Goal: Task Accomplishment & Management: Complete application form

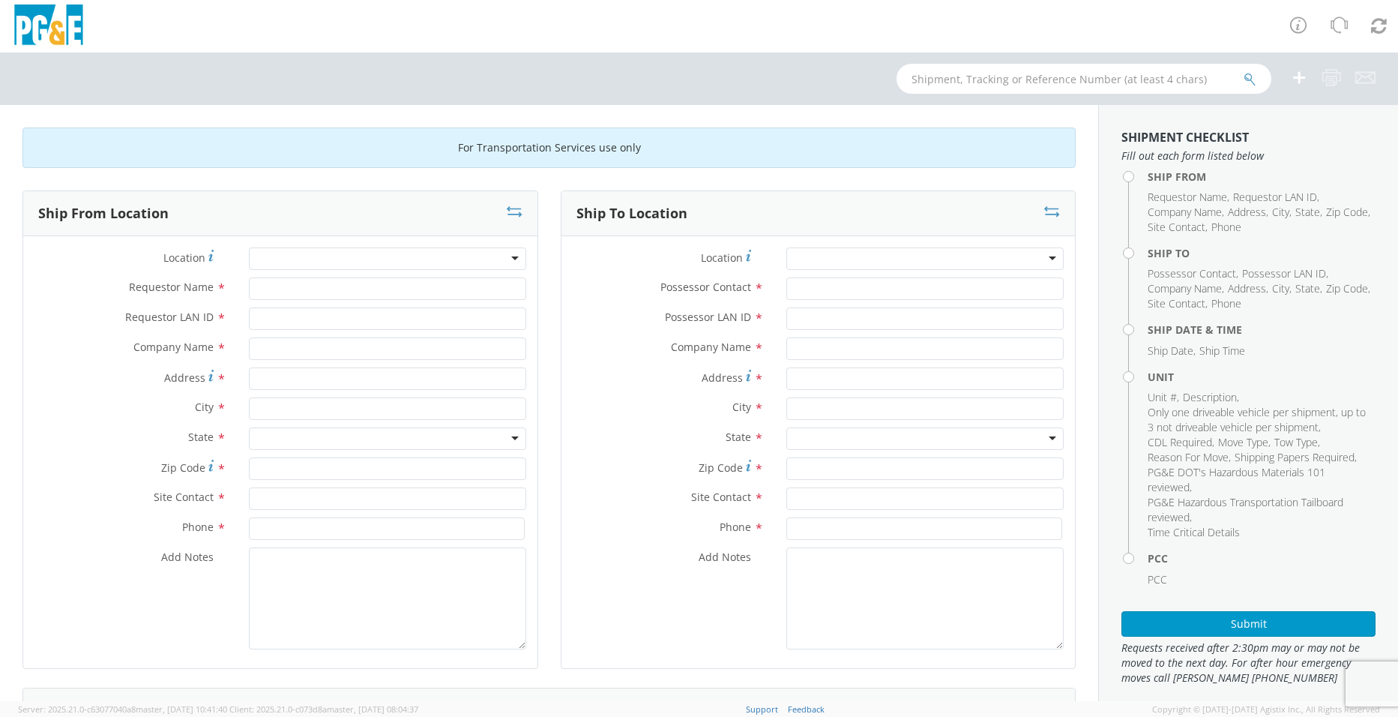
click at [413, 259] on div at bounding box center [387, 258] width 277 height 22
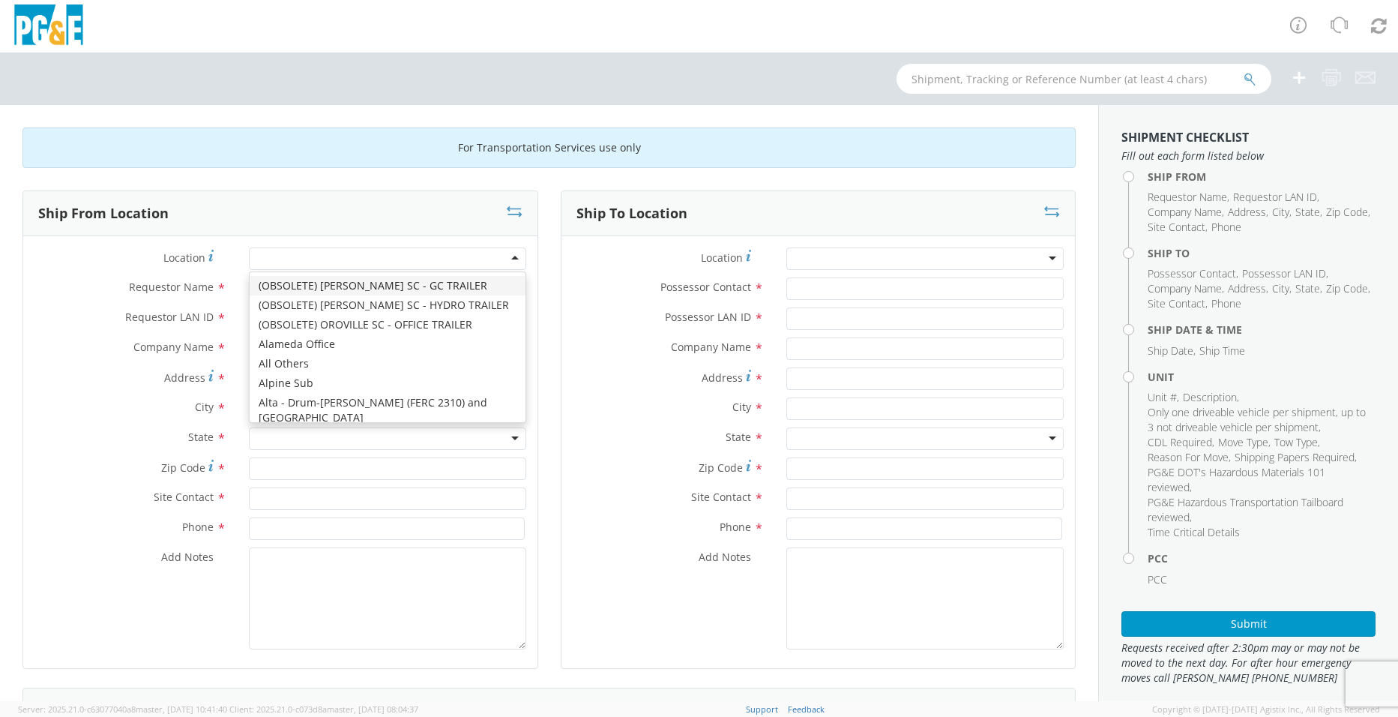
click at [413, 259] on div at bounding box center [387, 258] width 277 height 22
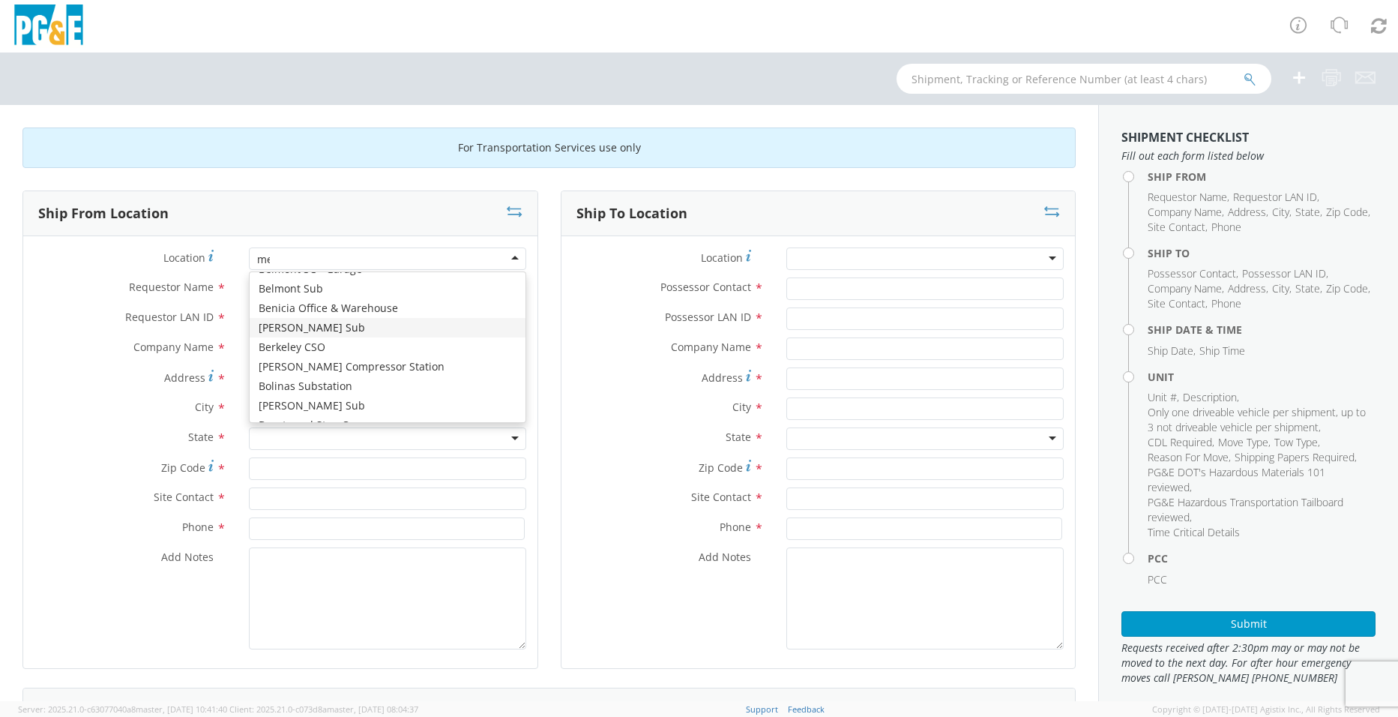
scroll to position [4, 0]
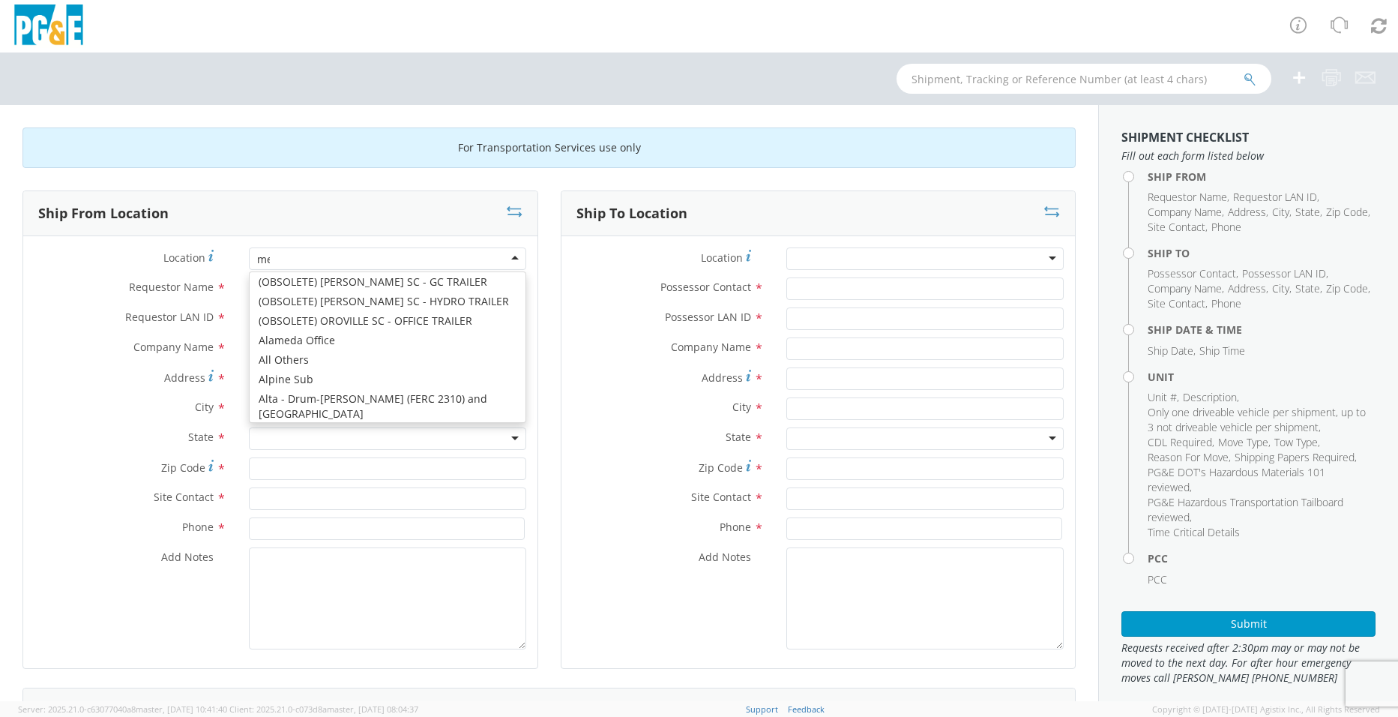
type input "mer"
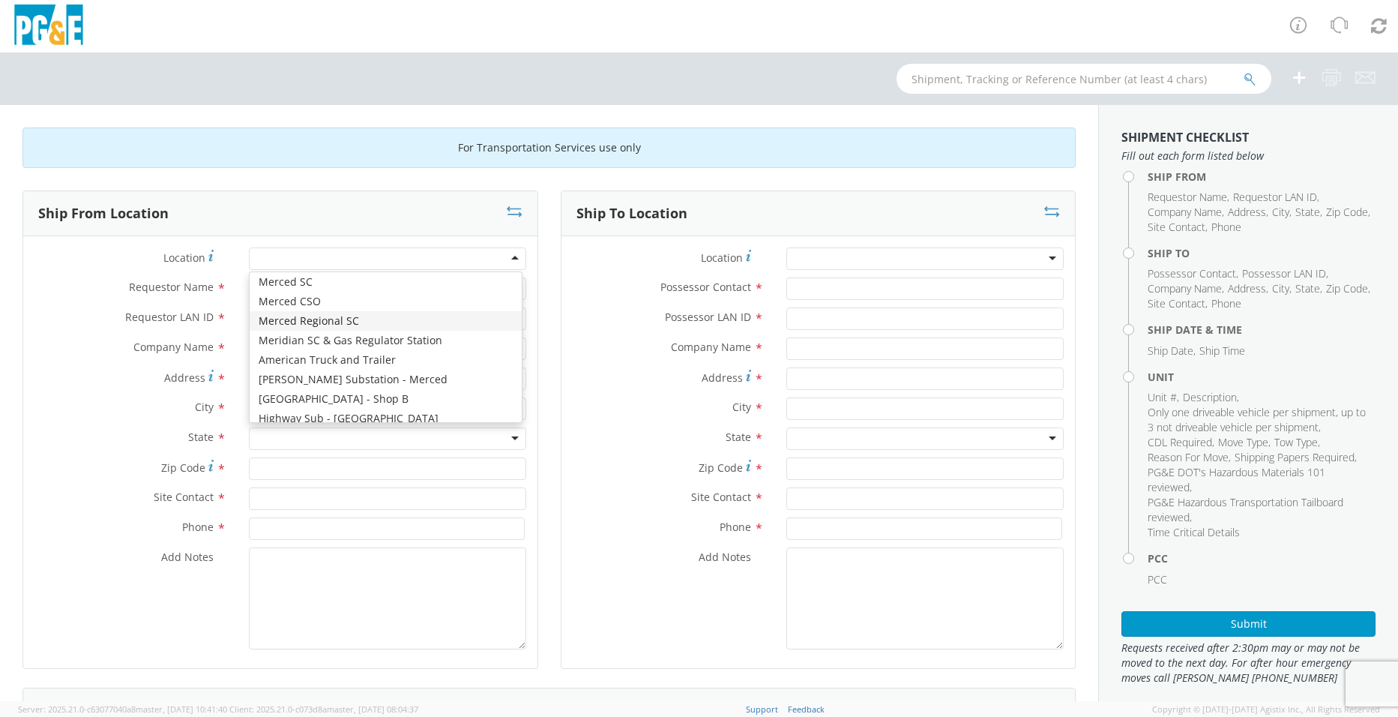
type input "PG&E"
type input "[STREET_ADDRESS]"
type input "Merced"
type input "95340"
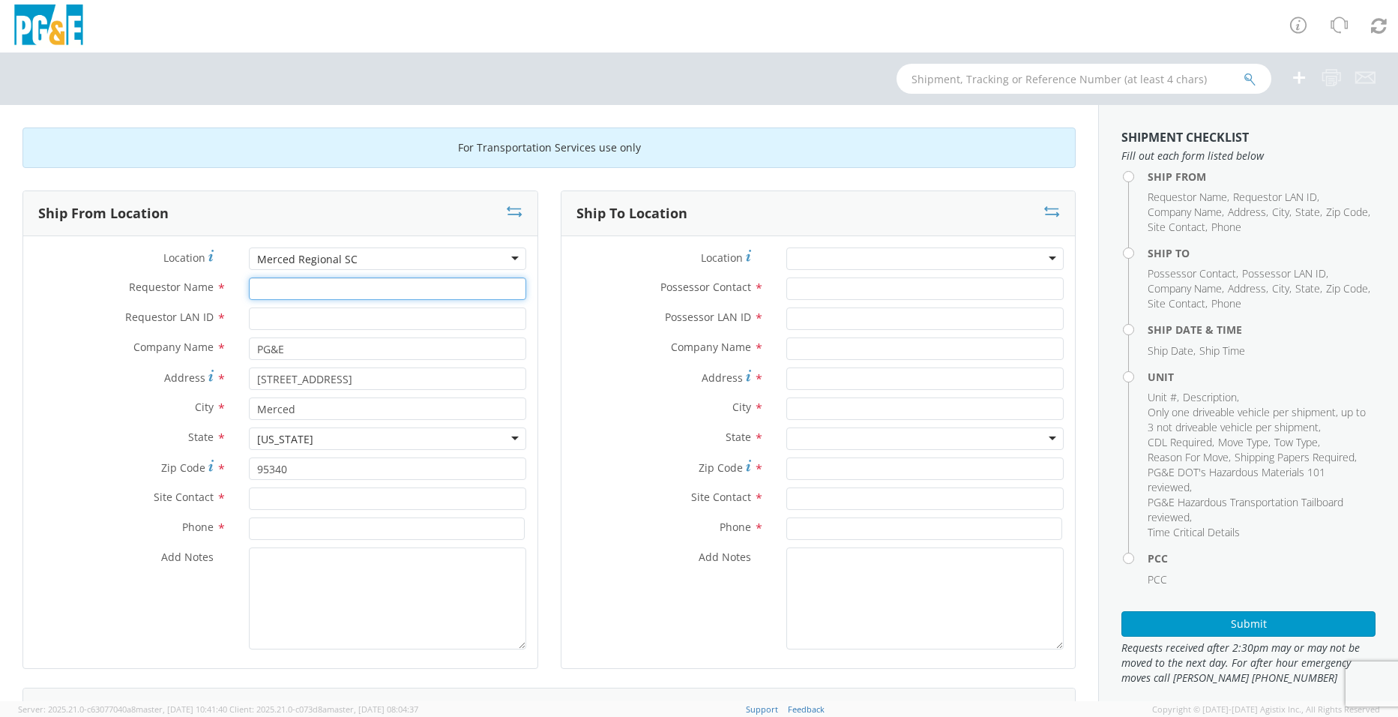
click at [300, 291] on input "Requestor Name *" at bounding box center [387, 288] width 277 height 22
type input "[PERSON_NAME]"
click at [294, 323] on input "Requestor LAN ID *" at bounding box center [387, 318] width 277 height 22
type input "L5R6"
click at [306, 496] on input "text" at bounding box center [387, 498] width 277 height 22
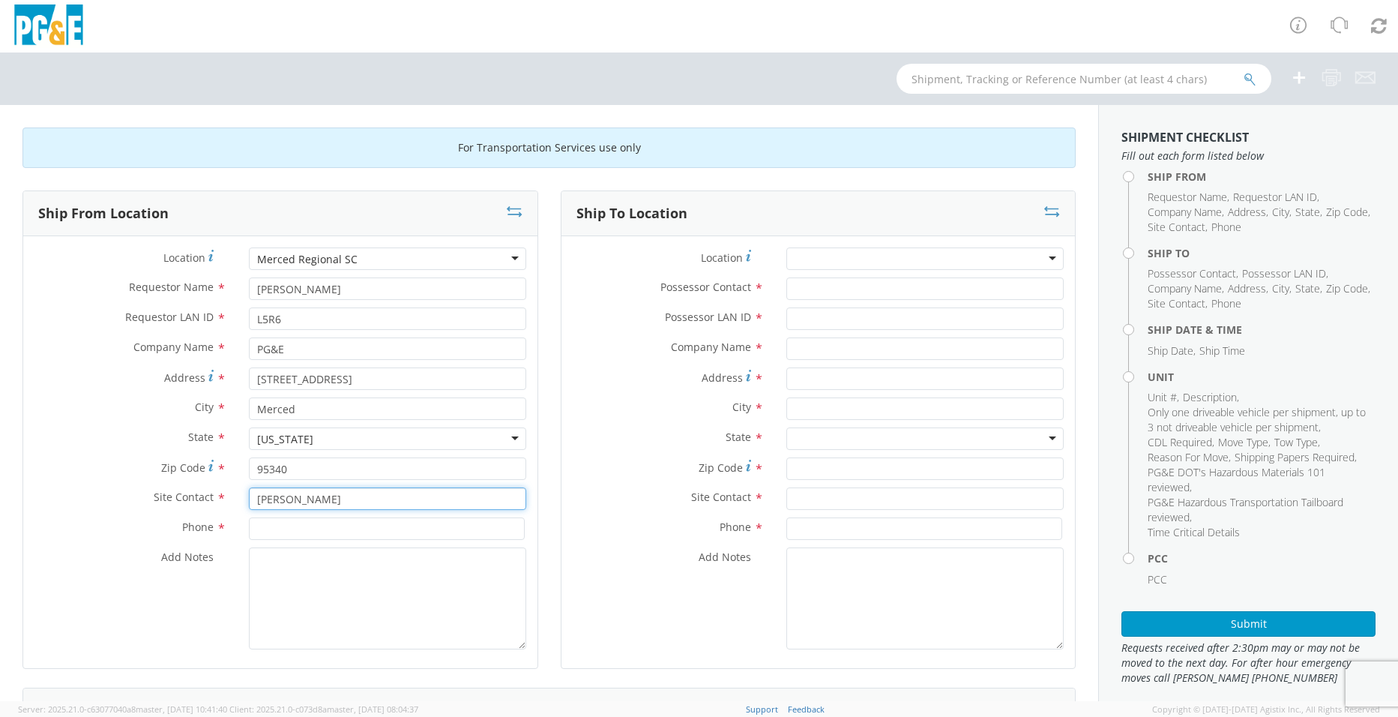
type input "[PERSON_NAME]"
click at [340, 527] on input at bounding box center [387, 528] width 276 height 22
type input "[PHONE_NUMBER]"
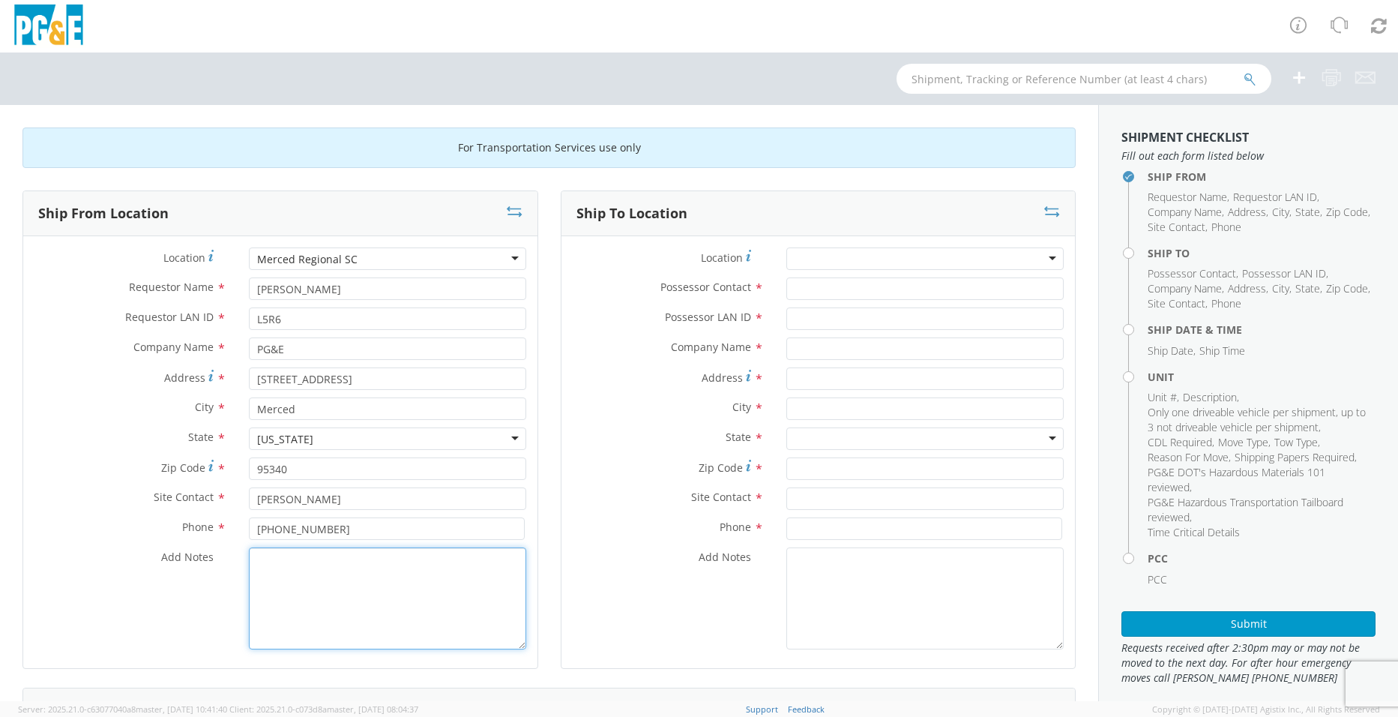
click at [427, 605] on textarea "Add Notes *" at bounding box center [387, 598] width 277 height 102
type textarea "U"
type textarea "Unit will be ready to move on [DATE] 10AM"
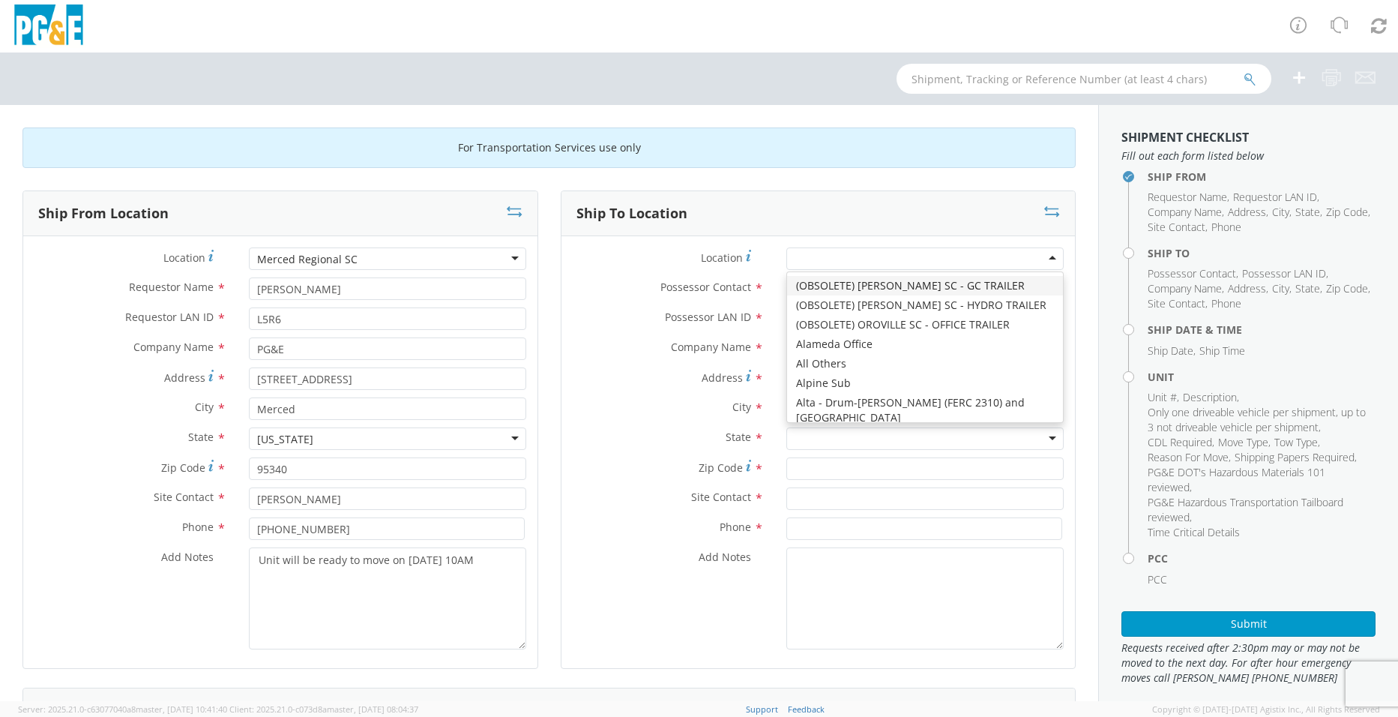
click at [860, 259] on div at bounding box center [924, 258] width 277 height 22
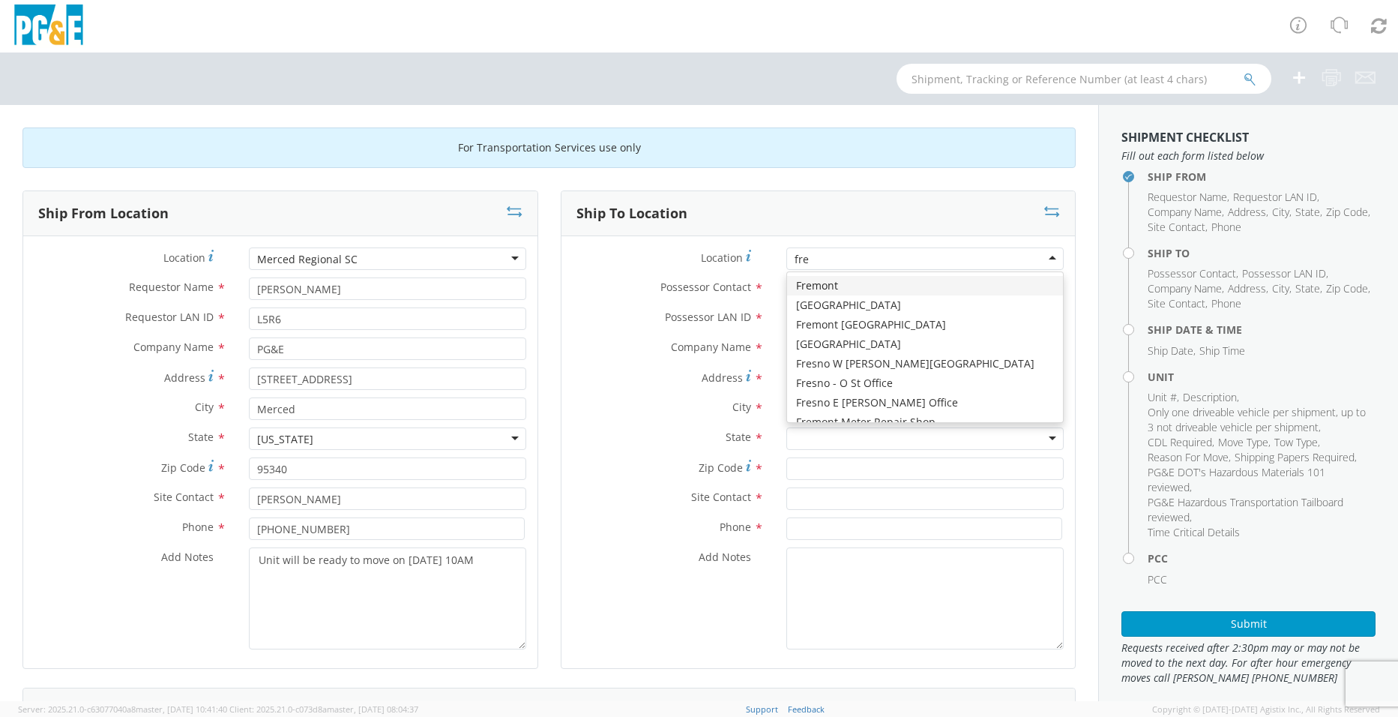
type input "fres"
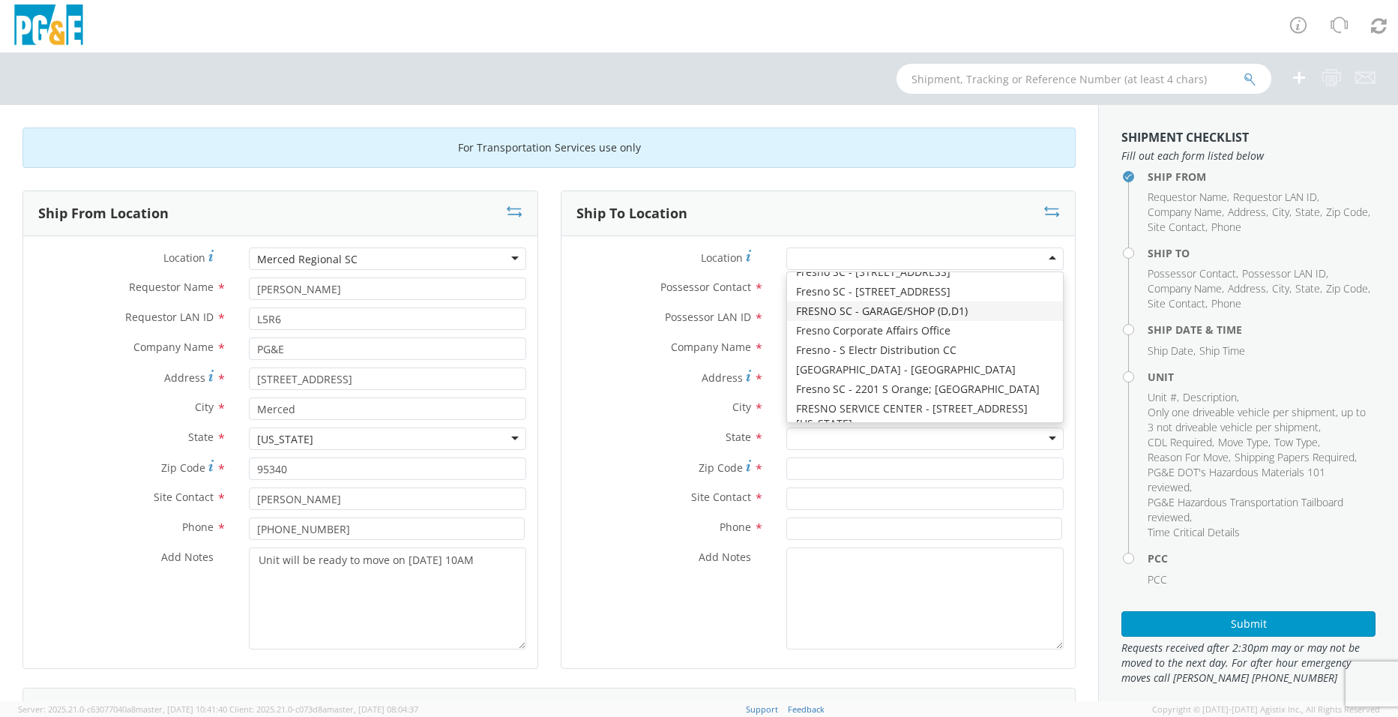
type input "PG&E"
type input "[STREET_ADDRESS][US_STATE]"
type input "[GEOGRAPHIC_DATA]"
type input "93702"
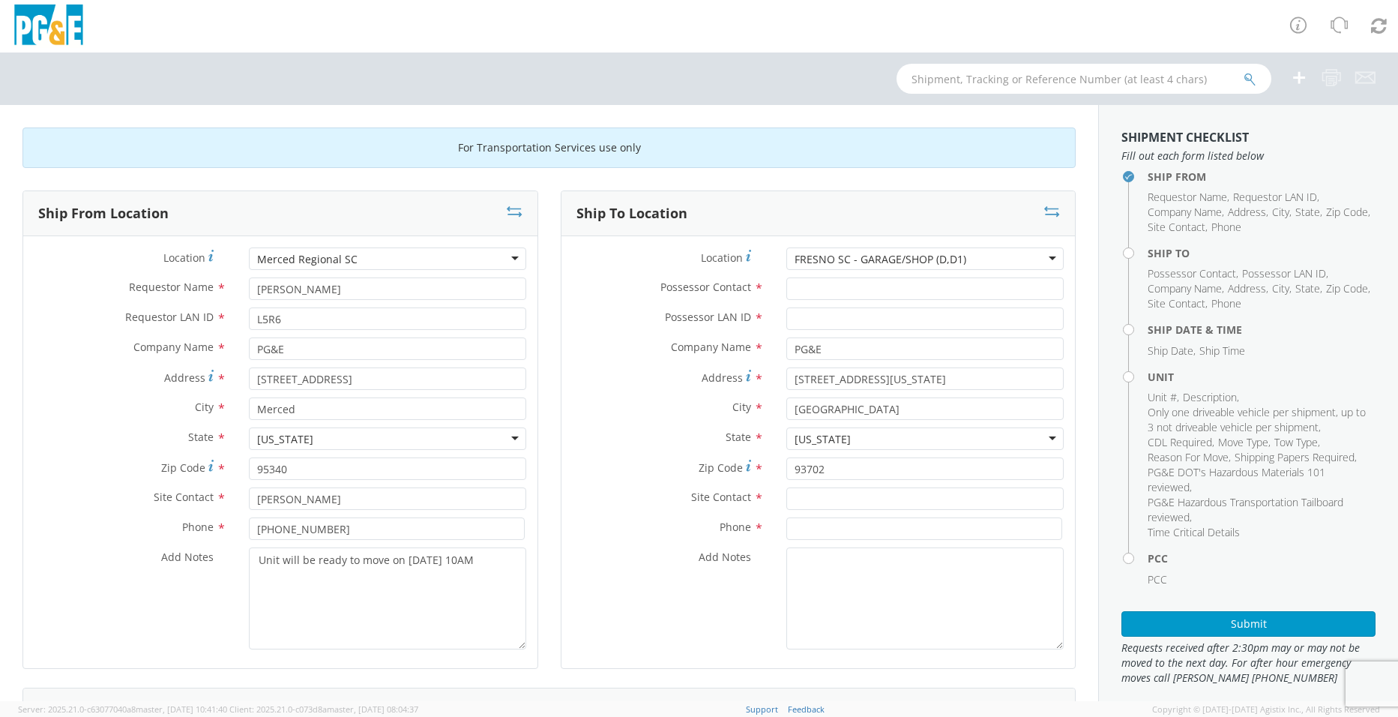
scroll to position [0, 0]
click at [818, 292] on input "Possessor Contact *" at bounding box center [924, 288] width 277 height 22
type input "[PERSON_NAME]"
click at [817, 319] on input "Possessor LAN ID *" at bounding box center [924, 318] width 277 height 22
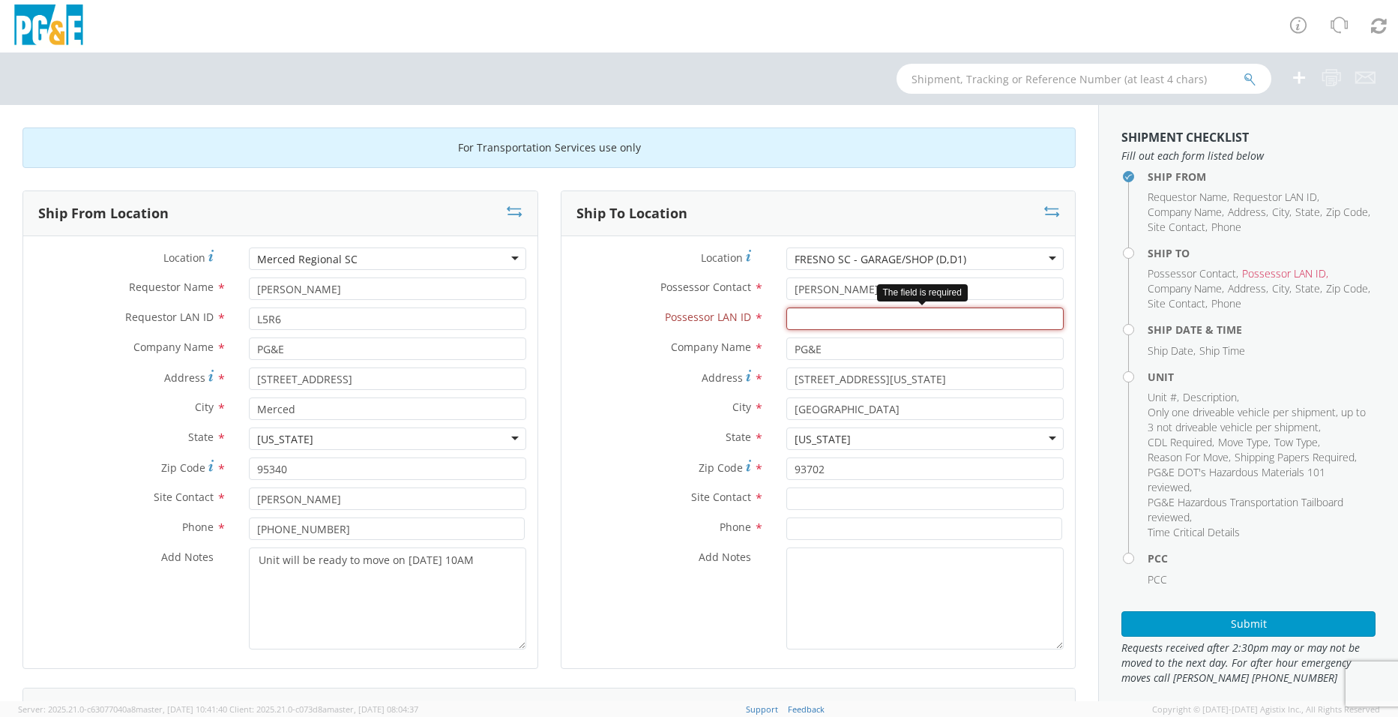
click at [808, 324] on input "Possessor LAN ID *" at bounding box center [924, 318] width 277 height 22
type input "JCEG"
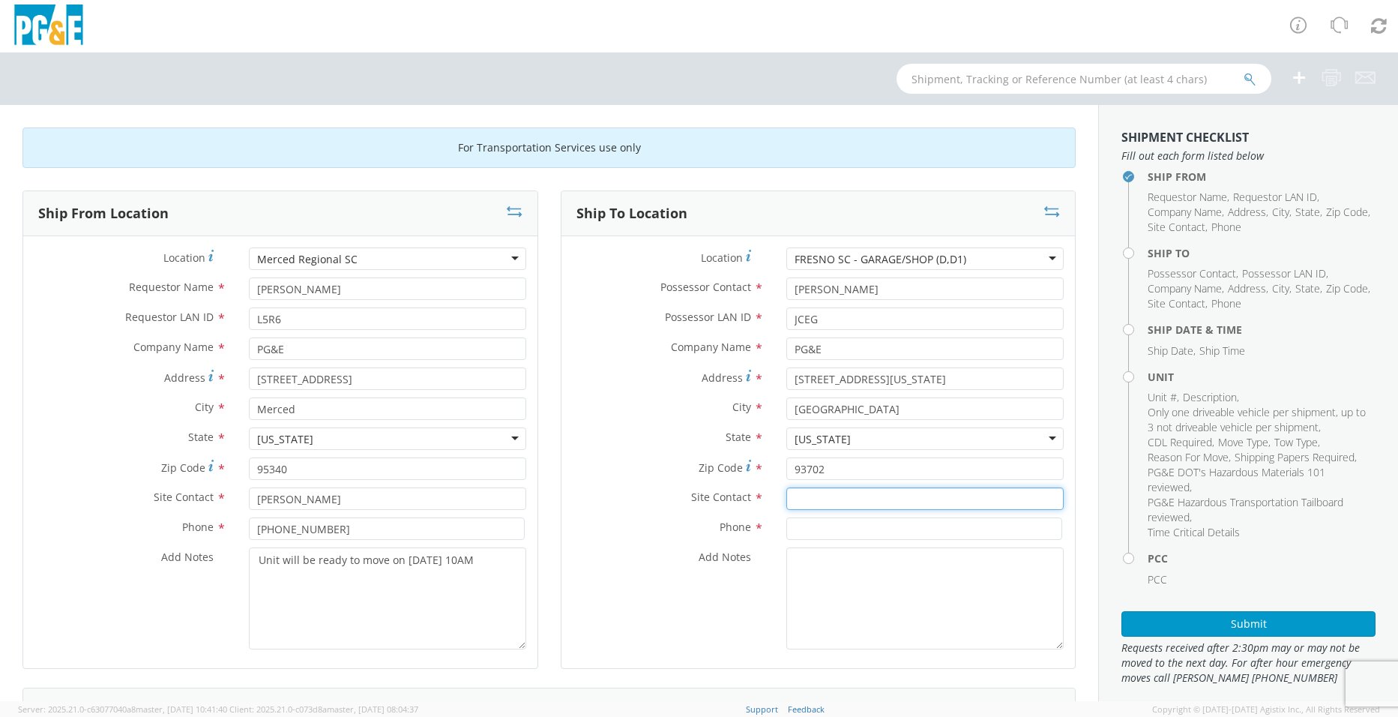
click at [822, 496] on input "text" at bounding box center [924, 498] width 277 height 22
type input "[PERSON_NAME]"
click at [845, 528] on input at bounding box center [924, 528] width 276 height 22
type input "[PHONE_NUMBER]"
click at [844, 573] on textarea "Add Notes *" at bounding box center [924, 598] width 277 height 102
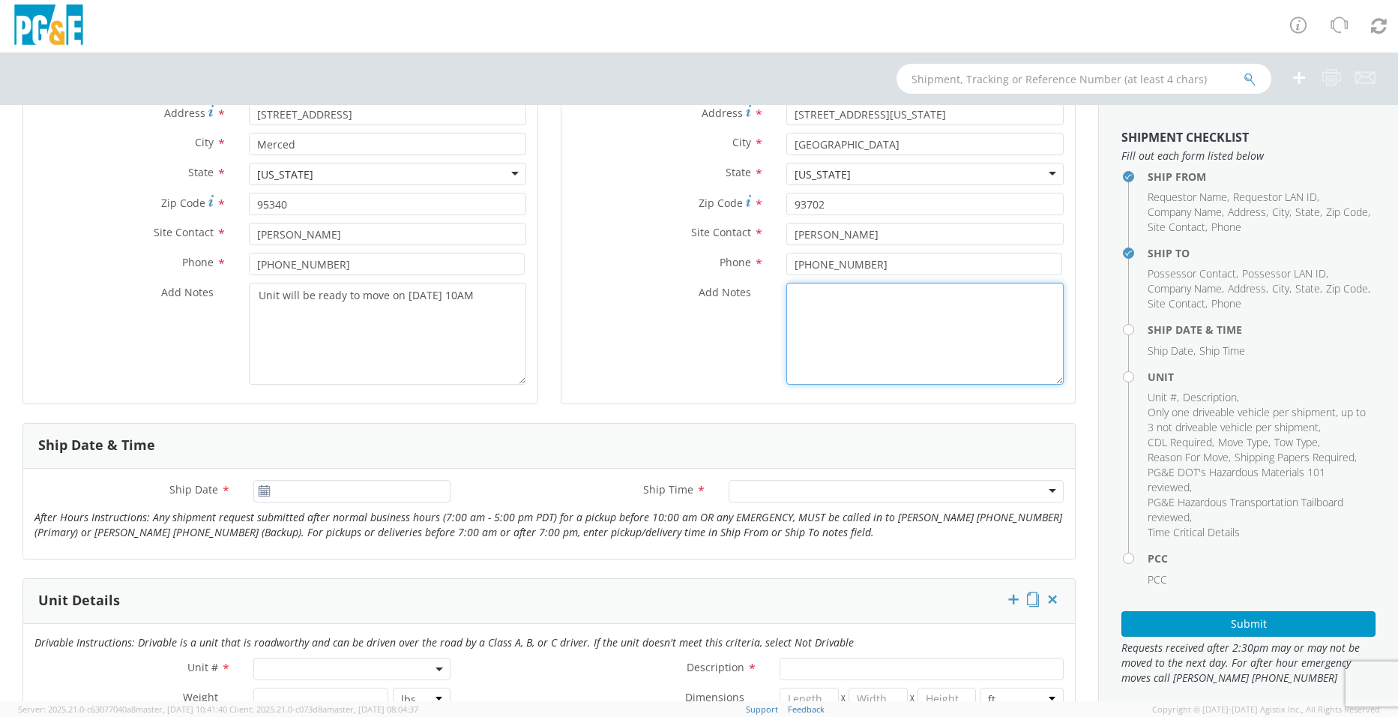
scroll to position [300, 0]
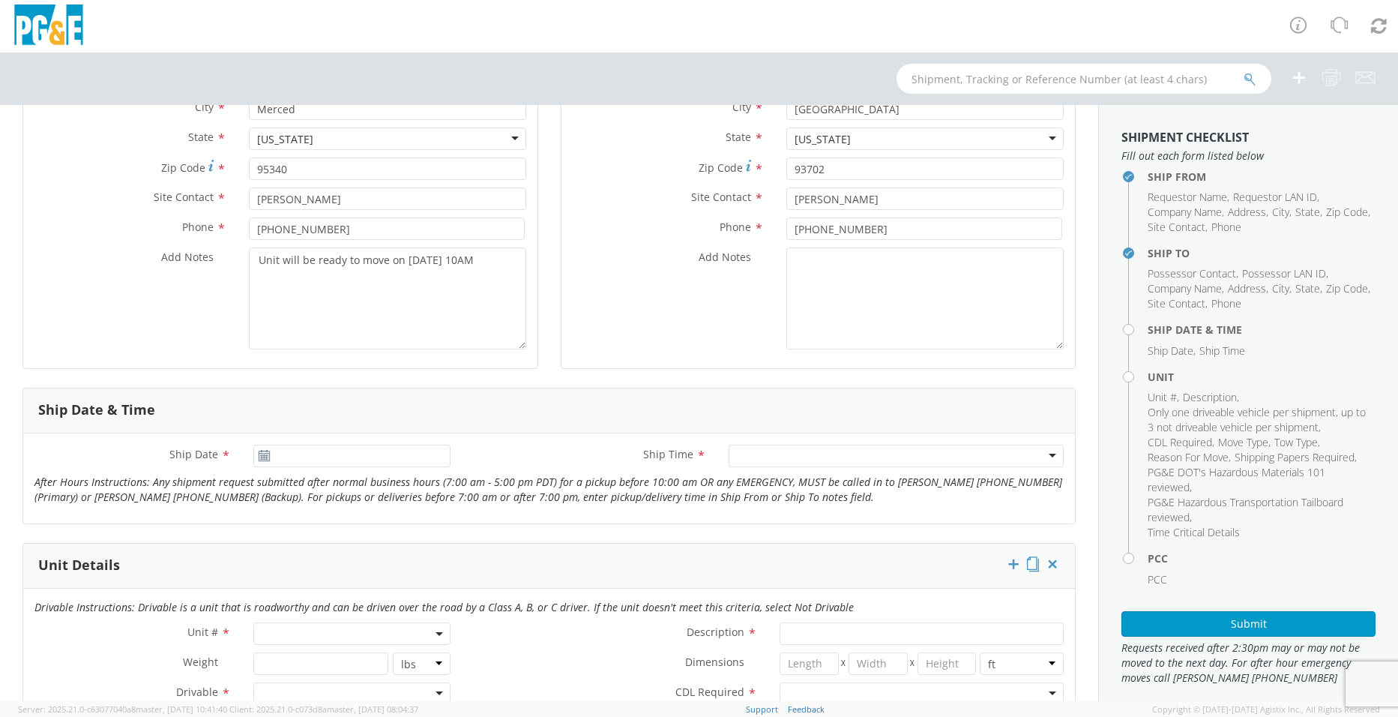
click at [244, 454] on div at bounding box center [351, 456] width 219 height 22
click at [259, 457] on use at bounding box center [264, 455] width 10 height 10
click at [287, 455] on input "[DATE]" at bounding box center [351, 456] width 196 height 22
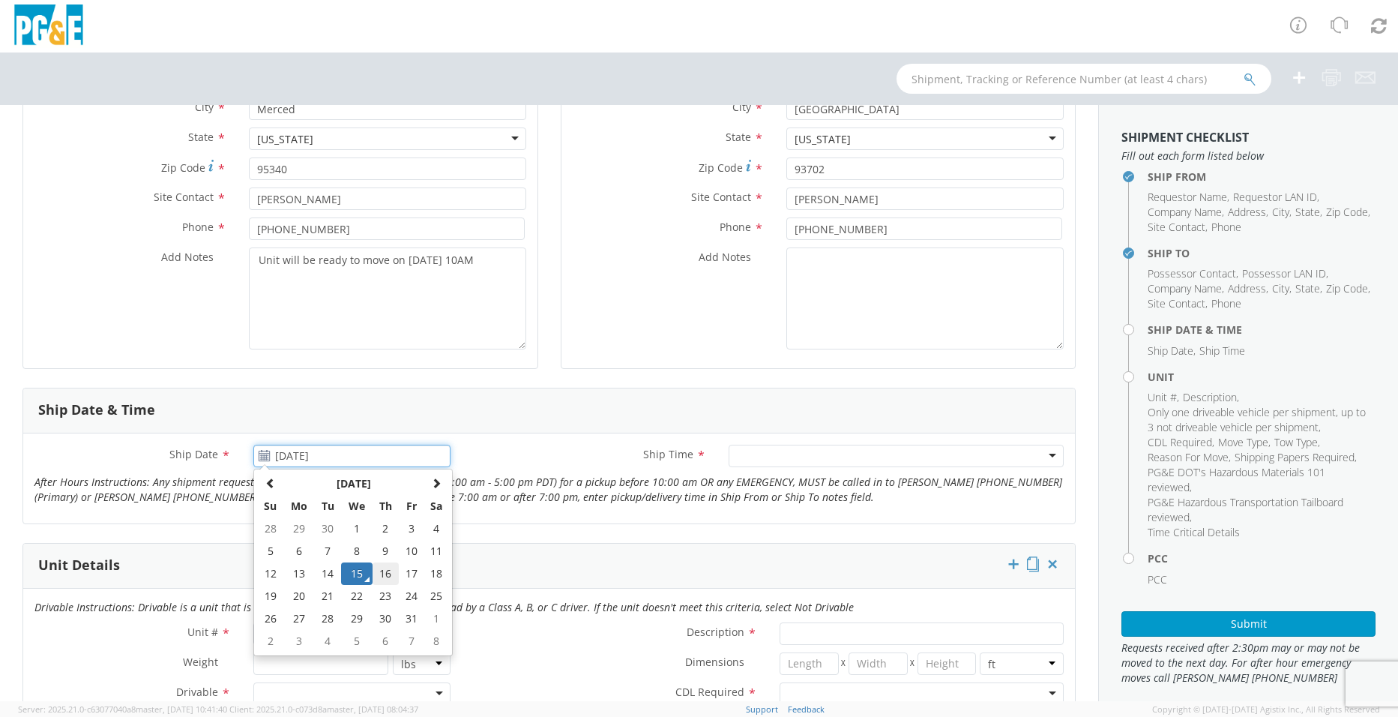
click at [387, 575] on td "16" at bounding box center [386, 573] width 26 height 22
type input "[DATE]"
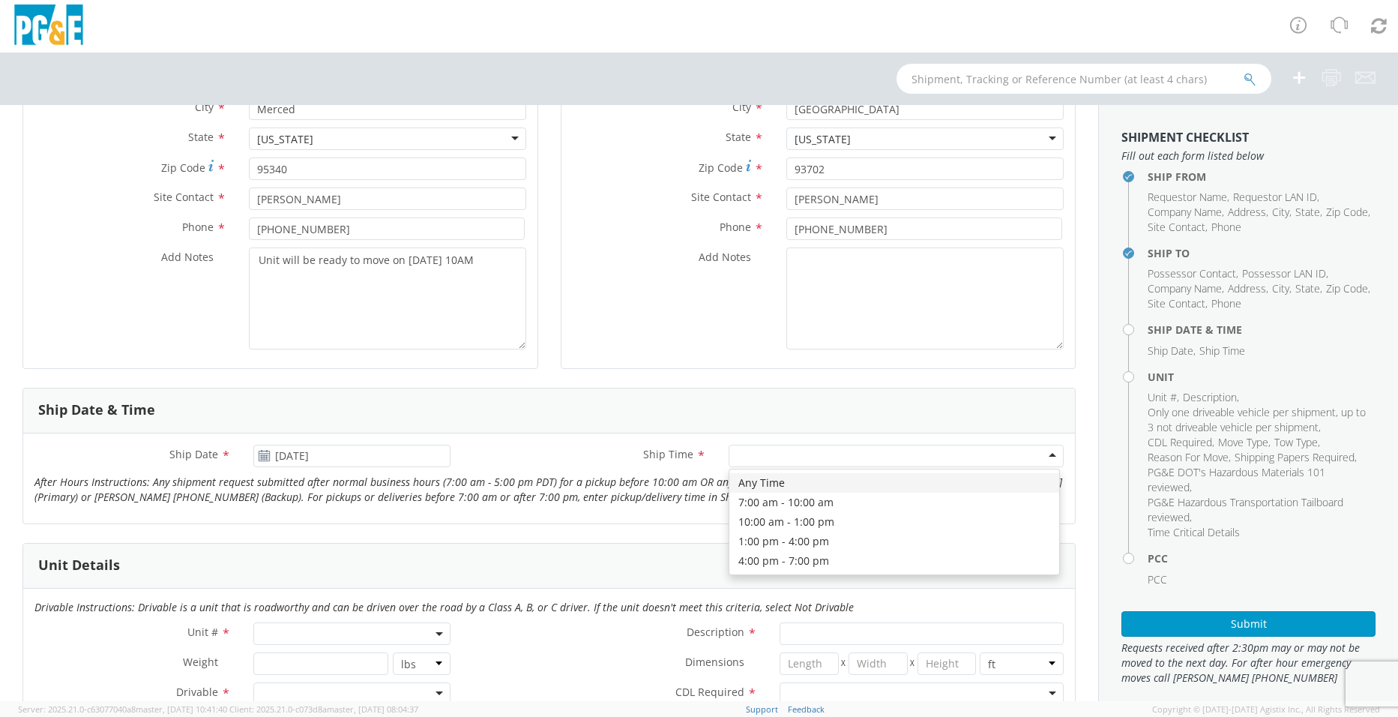
click at [762, 458] on div at bounding box center [896, 456] width 335 height 22
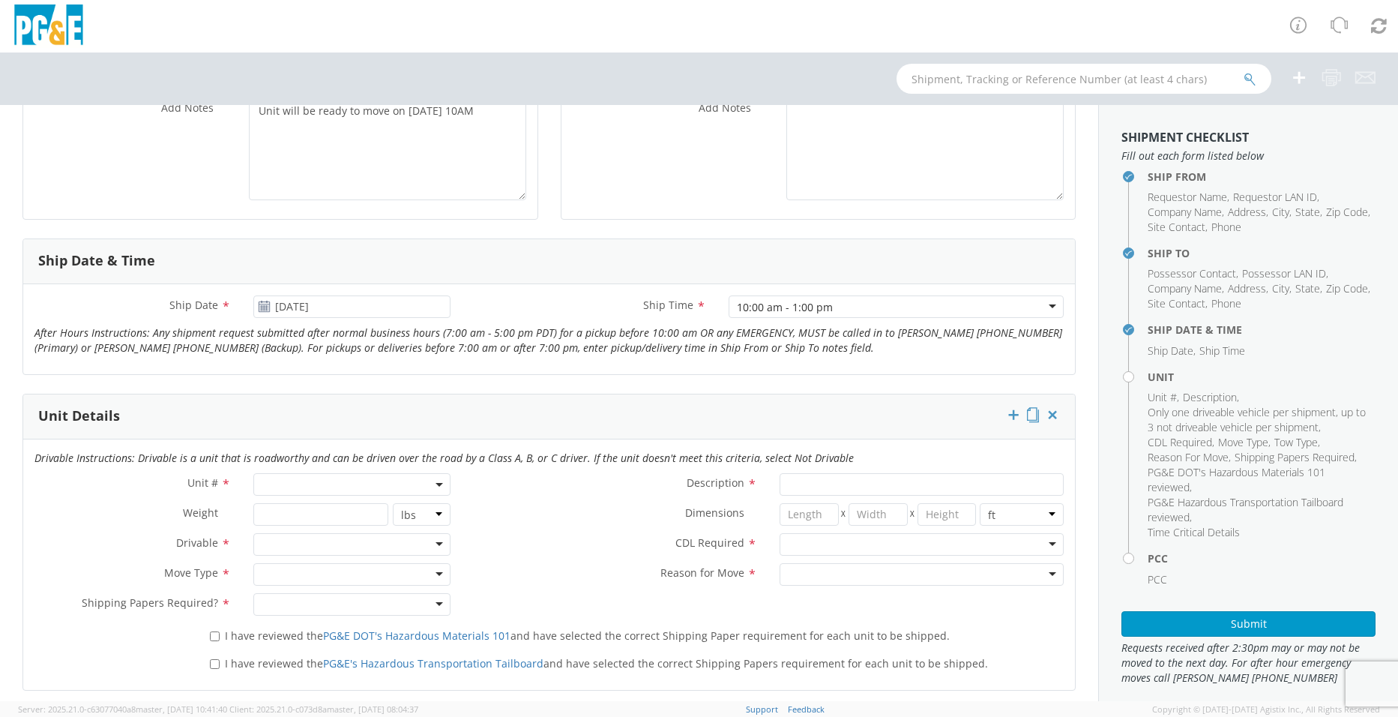
scroll to position [450, 0]
click at [334, 483] on span at bounding box center [351, 483] width 196 height 22
click at [322, 509] on input "search" at bounding box center [350, 508] width 187 height 22
type input "b25723"
type input "TRUCK; MATERIAL HANDLER: 39' - 59' 4X4"
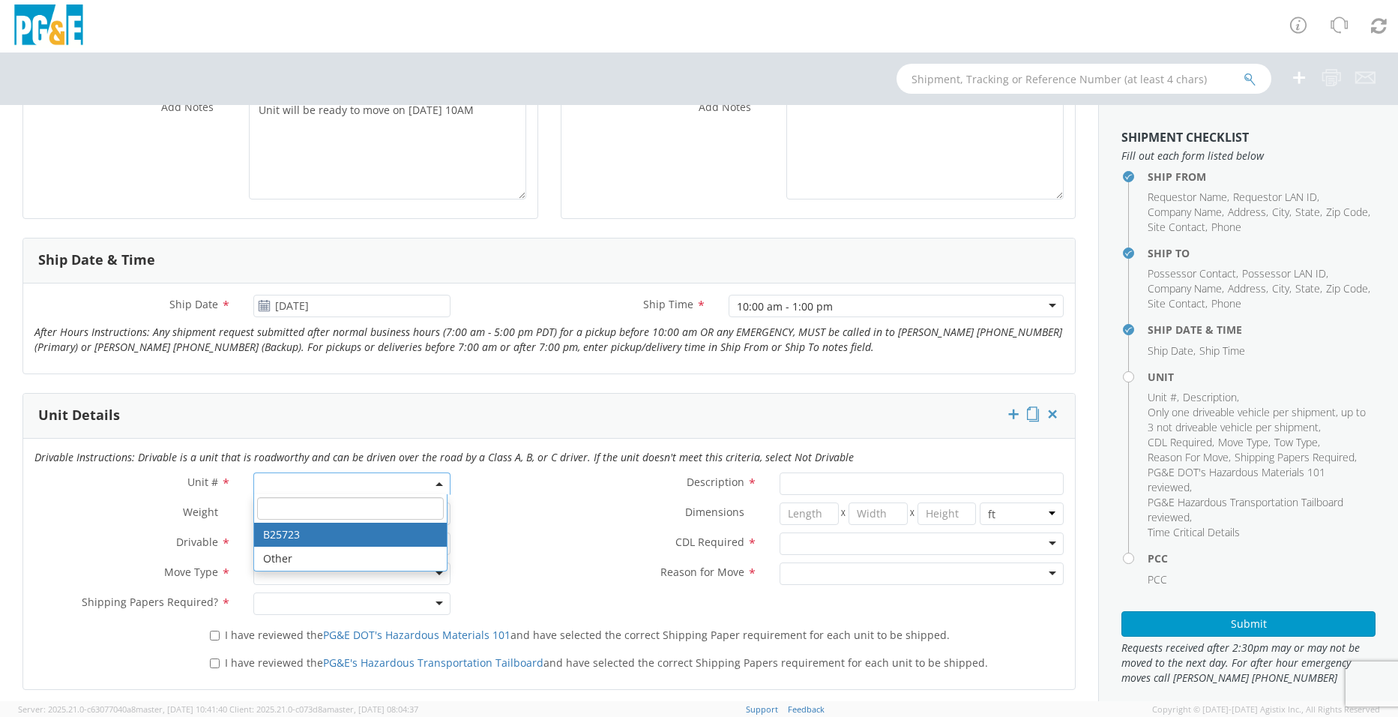
type input "56000"
select select "B25723"
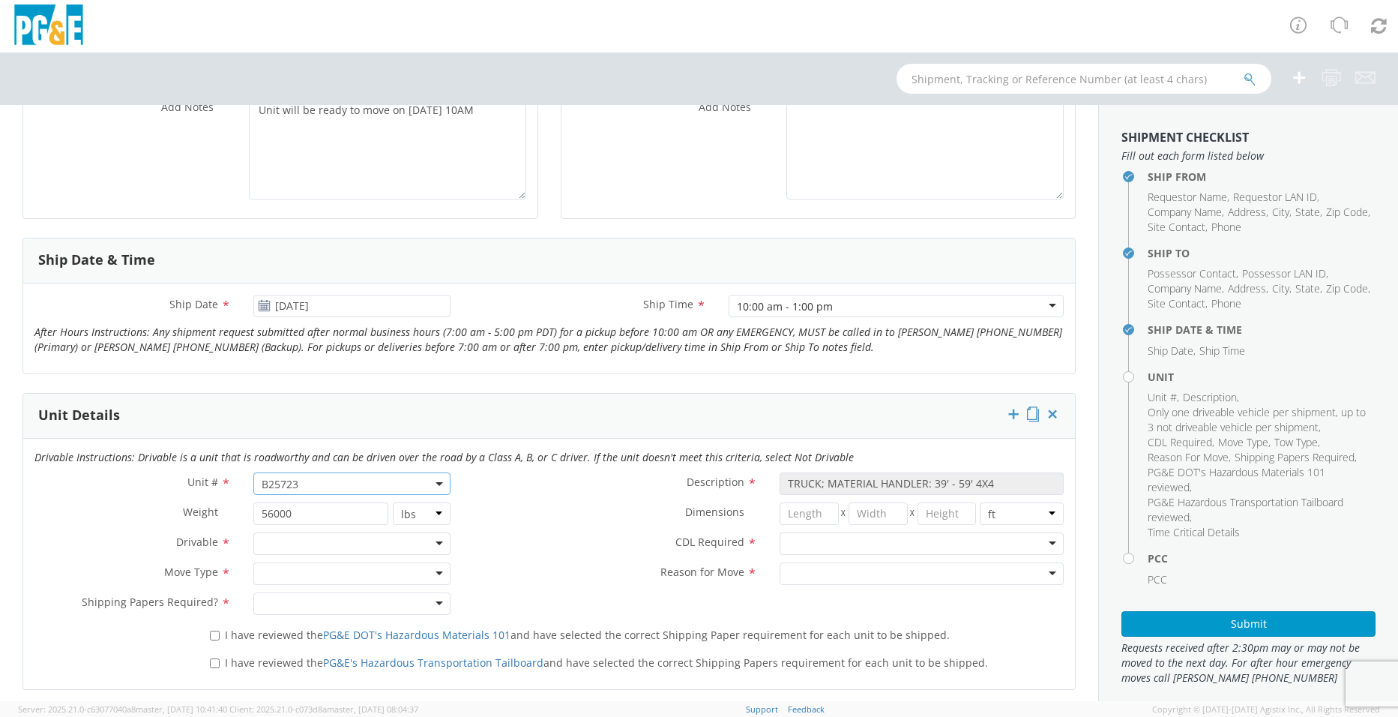
click at [430, 548] on div at bounding box center [351, 543] width 196 height 22
click at [426, 570] on div at bounding box center [351, 573] width 196 height 22
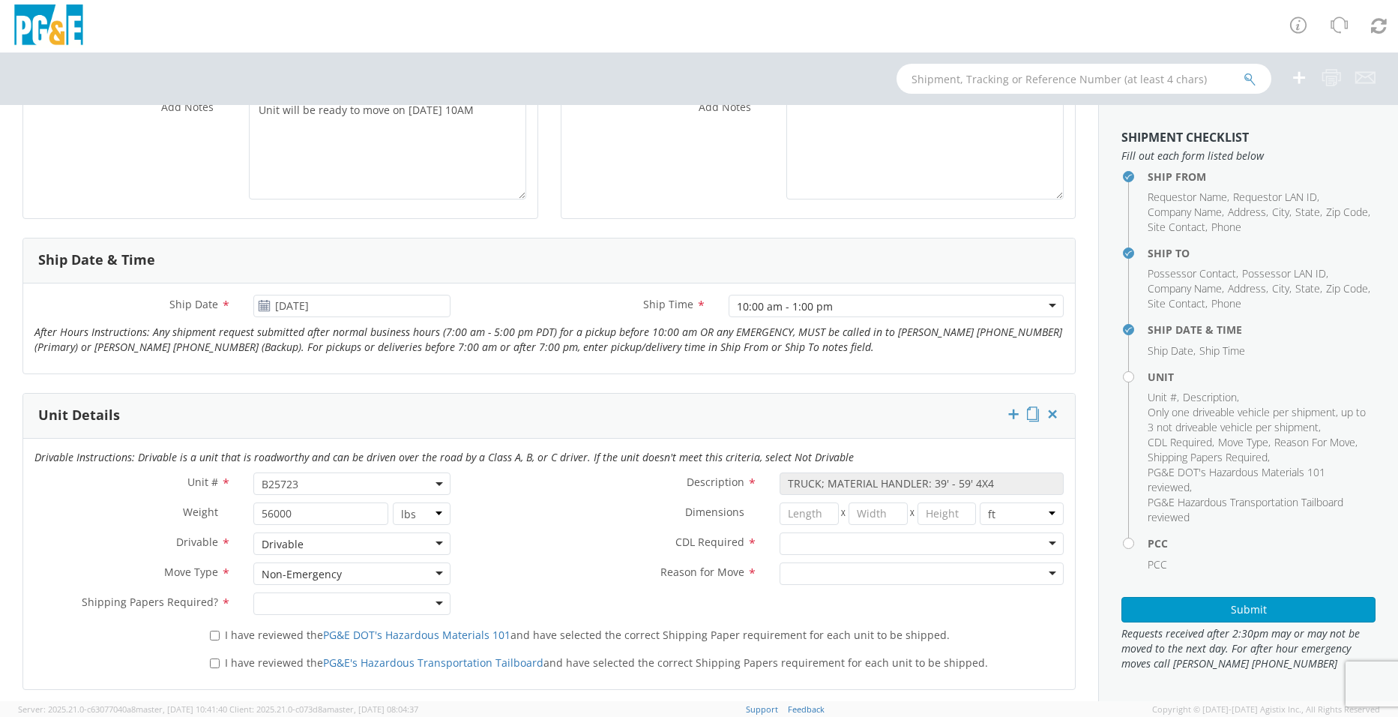
click at [432, 603] on div at bounding box center [351, 603] width 196 height 22
click at [976, 545] on div at bounding box center [922, 543] width 284 height 22
click at [962, 573] on div at bounding box center [922, 573] width 284 height 22
click at [622, 597] on div "Unit # * B25723 B25723 Description * TRUCK; MATERIAL HANDLER: 39' - 59' 4X4 Wei…" at bounding box center [549, 547] width 1052 height 150
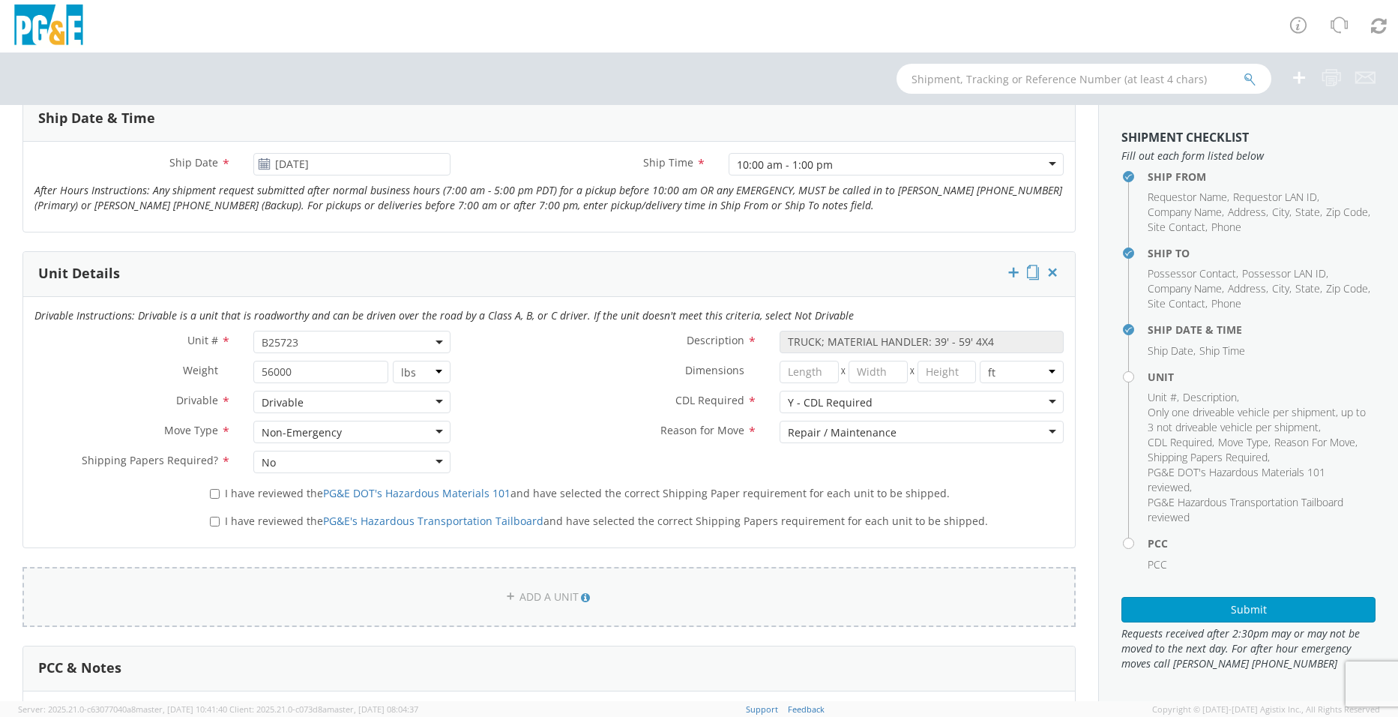
scroll to position [600, 0]
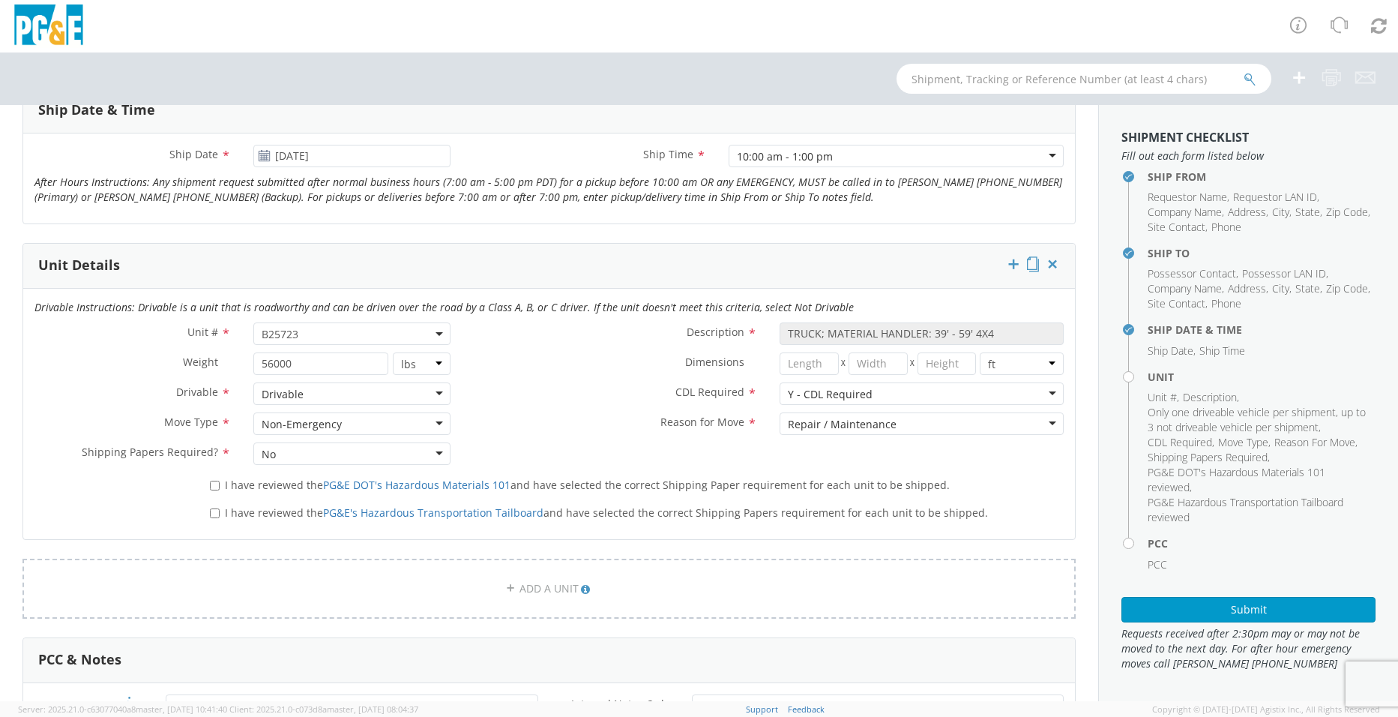
click at [211, 479] on label "I have reviewed the PG&E DOT's Hazardous Materials 101 and have selected the co…" at bounding box center [581, 483] width 743 height 17
click at [211, 481] on input "I have reviewed the PG&E DOT's Hazardous Materials 101 and have selected the co…" at bounding box center [215, 486] width 10 height 10
checkbox input "true"
click at [211, 514] on input "I have reviewed the PG&E's Hazardous Transportation Tailboard and have selected…" at bounding box center [215, 513] width 10 height 10
checkbox input "true"
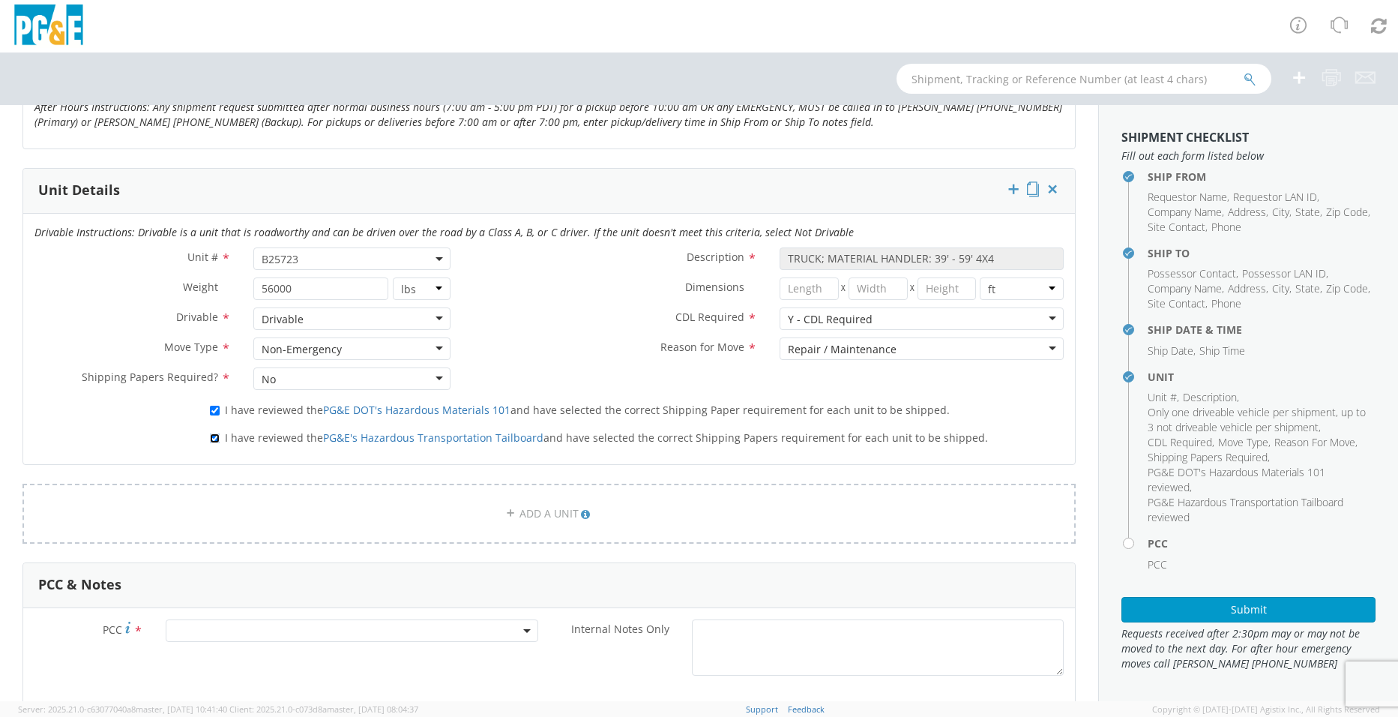
scroll to position [750, 0]
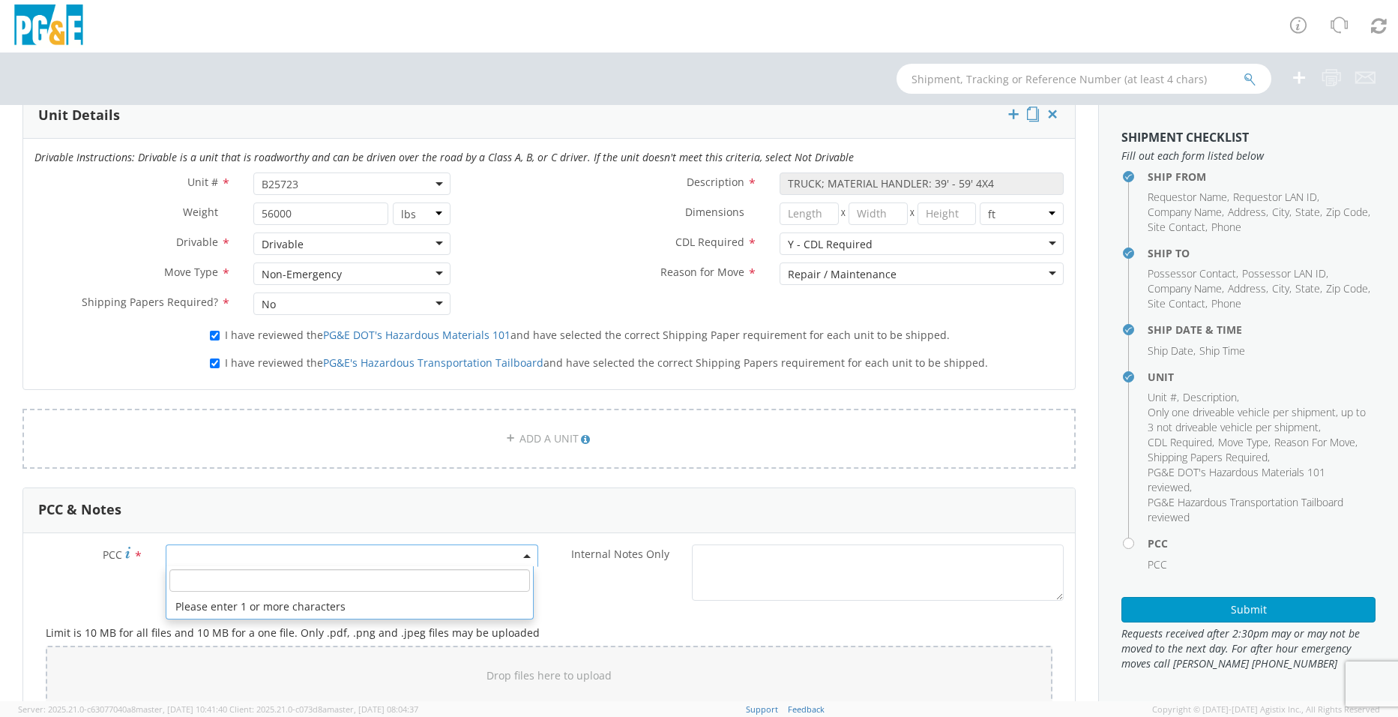
click at [523, 559] on span at bounding box center [352, 555] width 372 height 22
click at [467, 575] on input "number" at bounding box center [349, 580] width 361 height 22
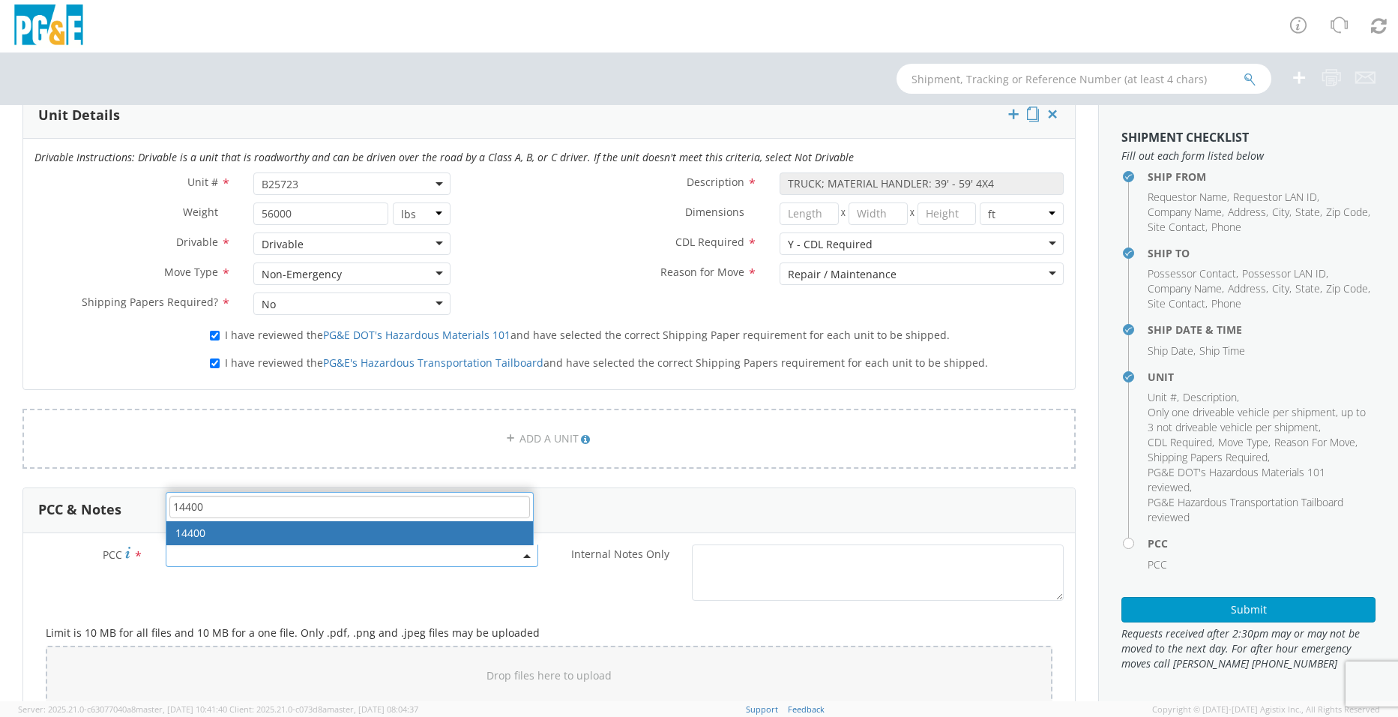
type input "14400"
select select "14400"
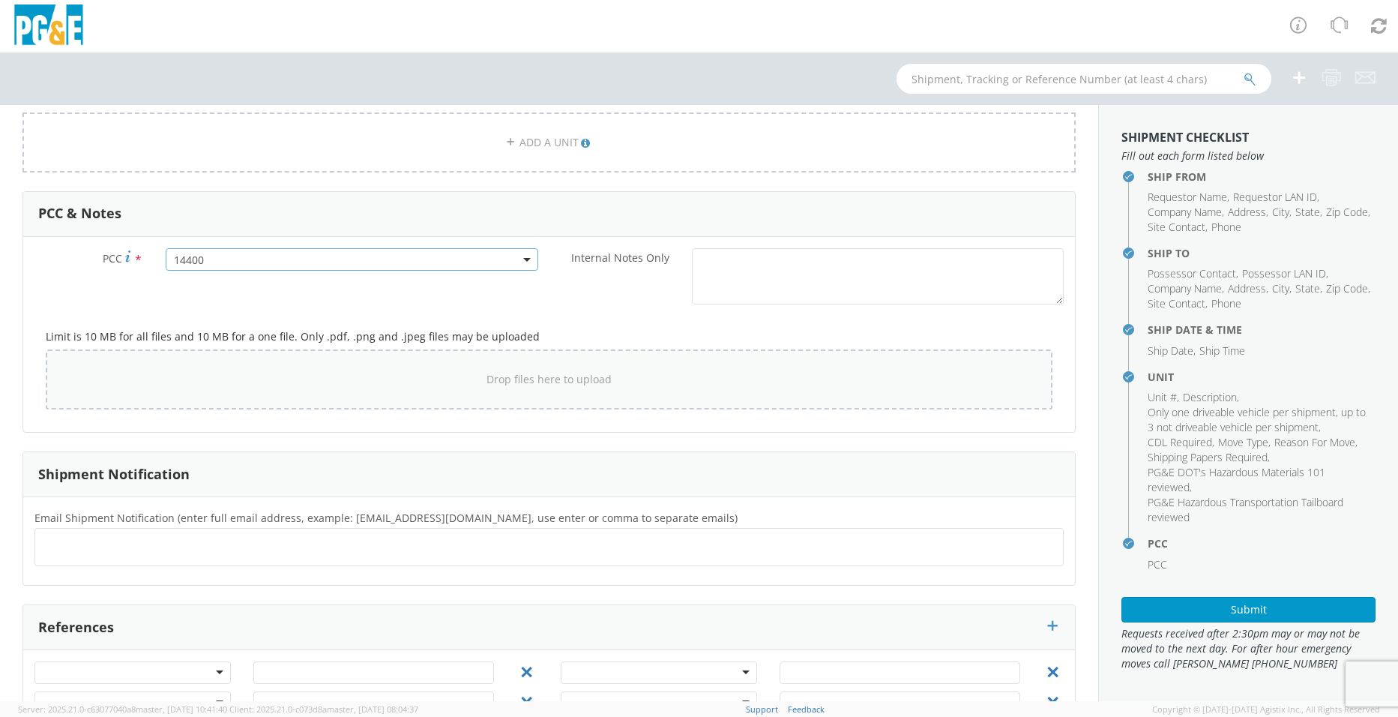
scroll to position [1050, 0]
click at [289, 547] on ul at bounding box center [549, 543] width 1016 height 25
type input "[EMAIL_ADDRESS][DOMAIN_NAME]"
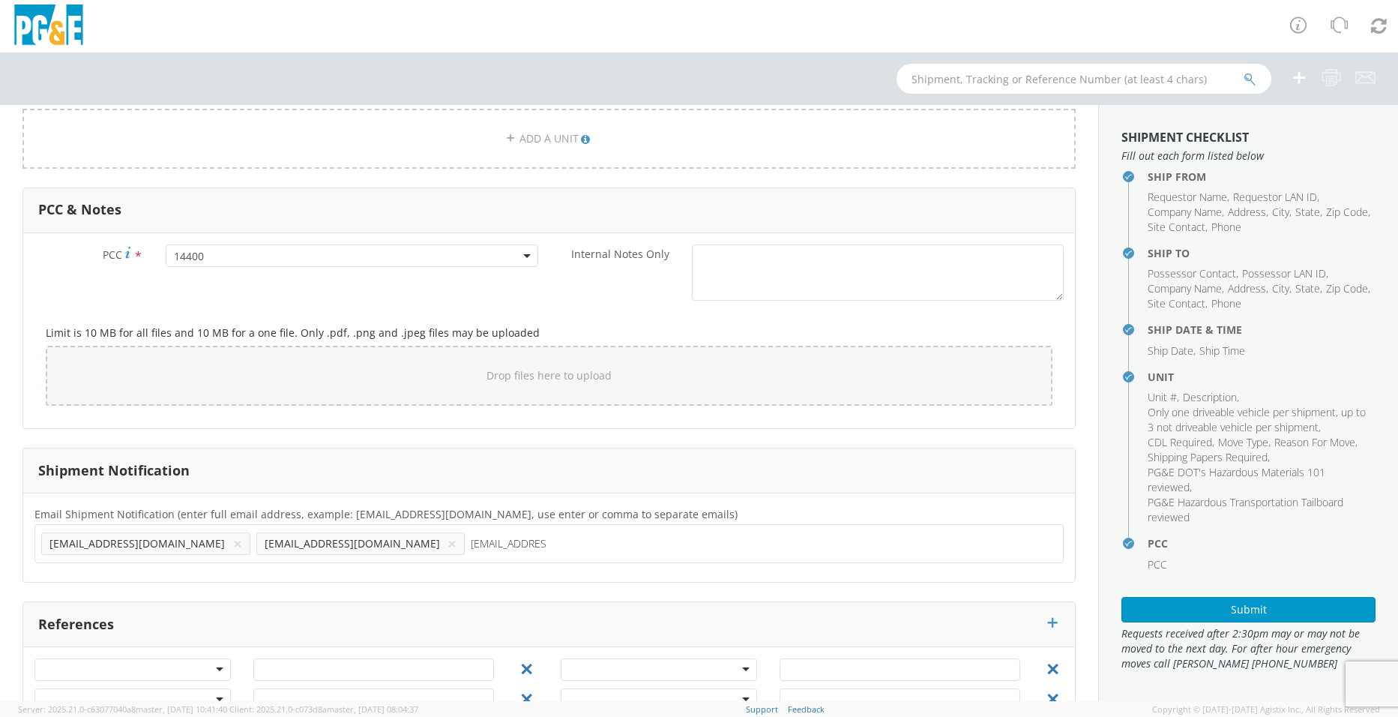
type input "[EMAIL_ADDRESS][DOMAIN_NAME]"
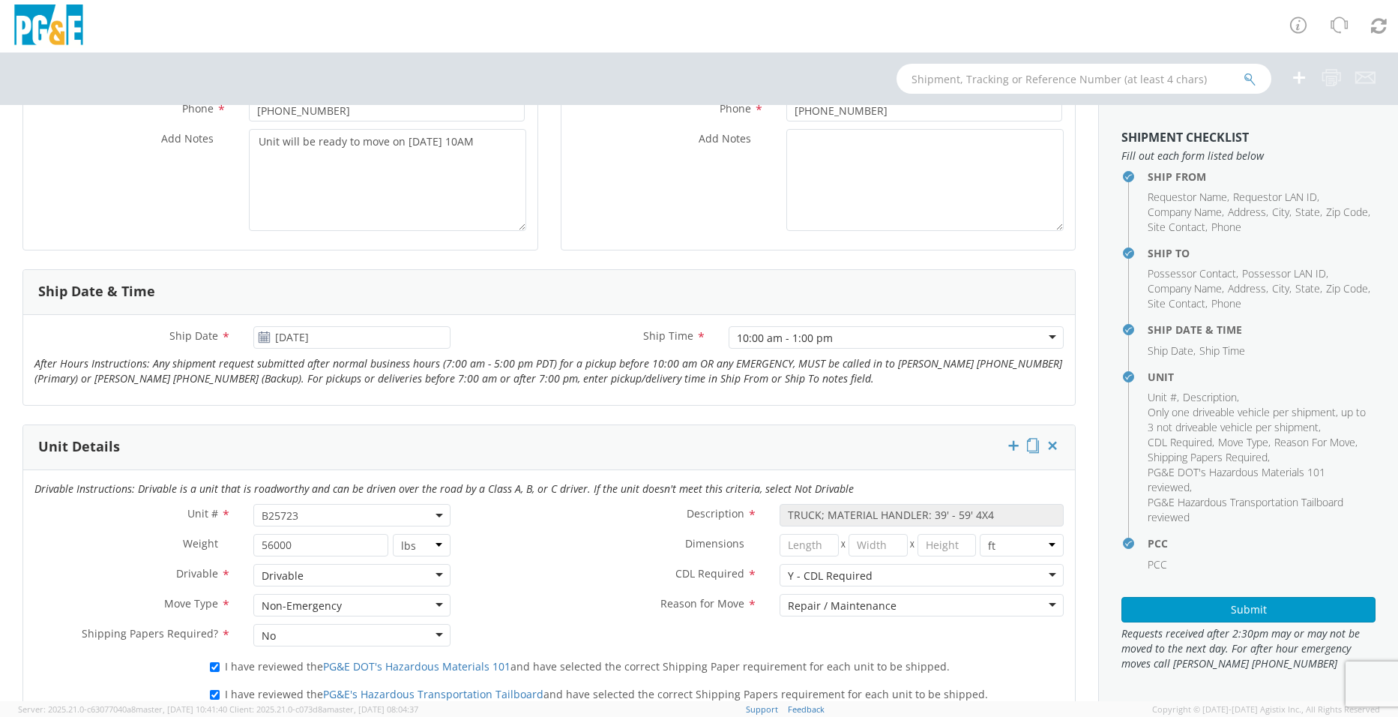
scroll to position [375, 0]
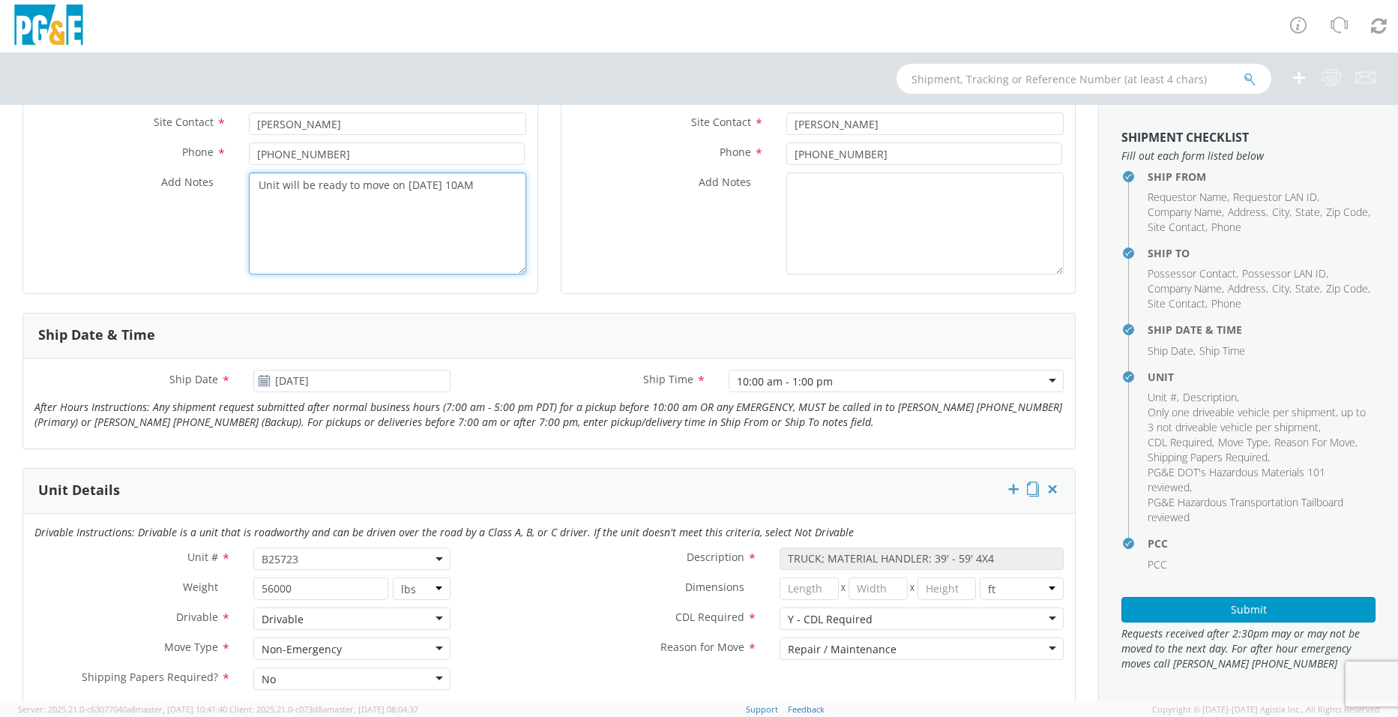
click at [496, 187] on textarea "Unit will be ready to move on [DATE] 10AM" at bounding box center [387, 223] width 277 height 102
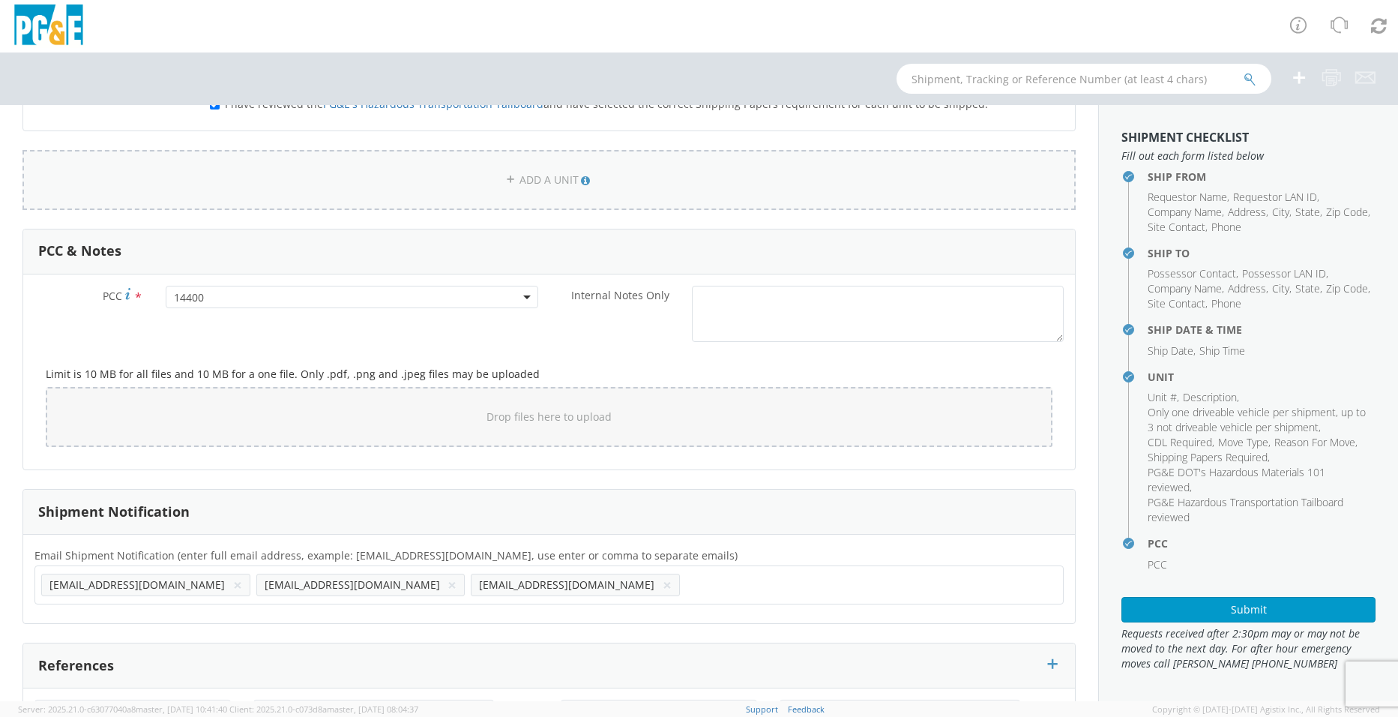
scroll to position [1098, 0]
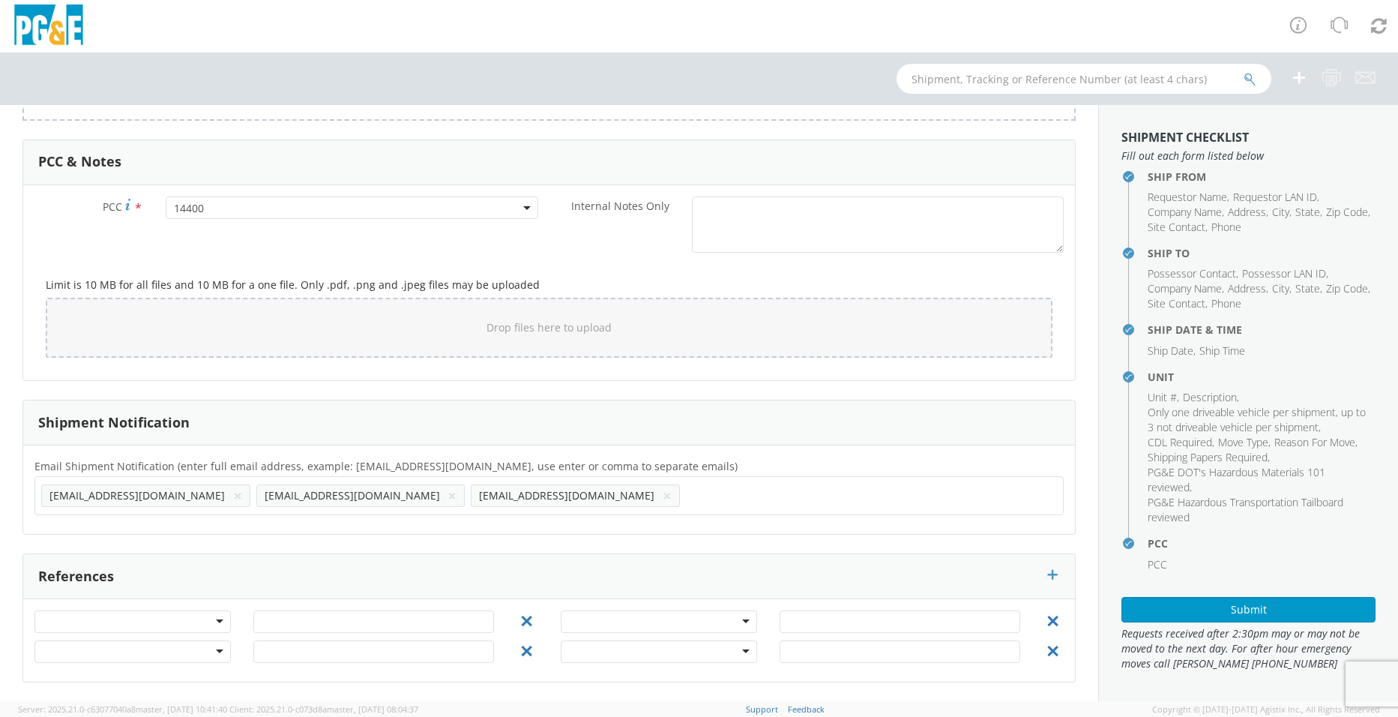
type textarea "Unit will be ready to move on [DATE] 10AM. Keys are on [PERSON_NAME] desk."
click at [422, 499] on ul "[EMAIL_ADDRESS][DOMAIN_NAME] × [EMAIL_ADDRESS][DOMAIN_NAME] × [EMAIL_ADDRESS][D…" at bounding box center [549, 495] width 1016 height 25
type input "j"
type input "[EMAIL_ADDRESS][DOMAIN_NAME]"
click at [612, 528] on div "Email Shipment Notification (enter full email address, example: [EMAIL_ADDRESS]…" at bounding box center [549, 489] width 1052 height 88
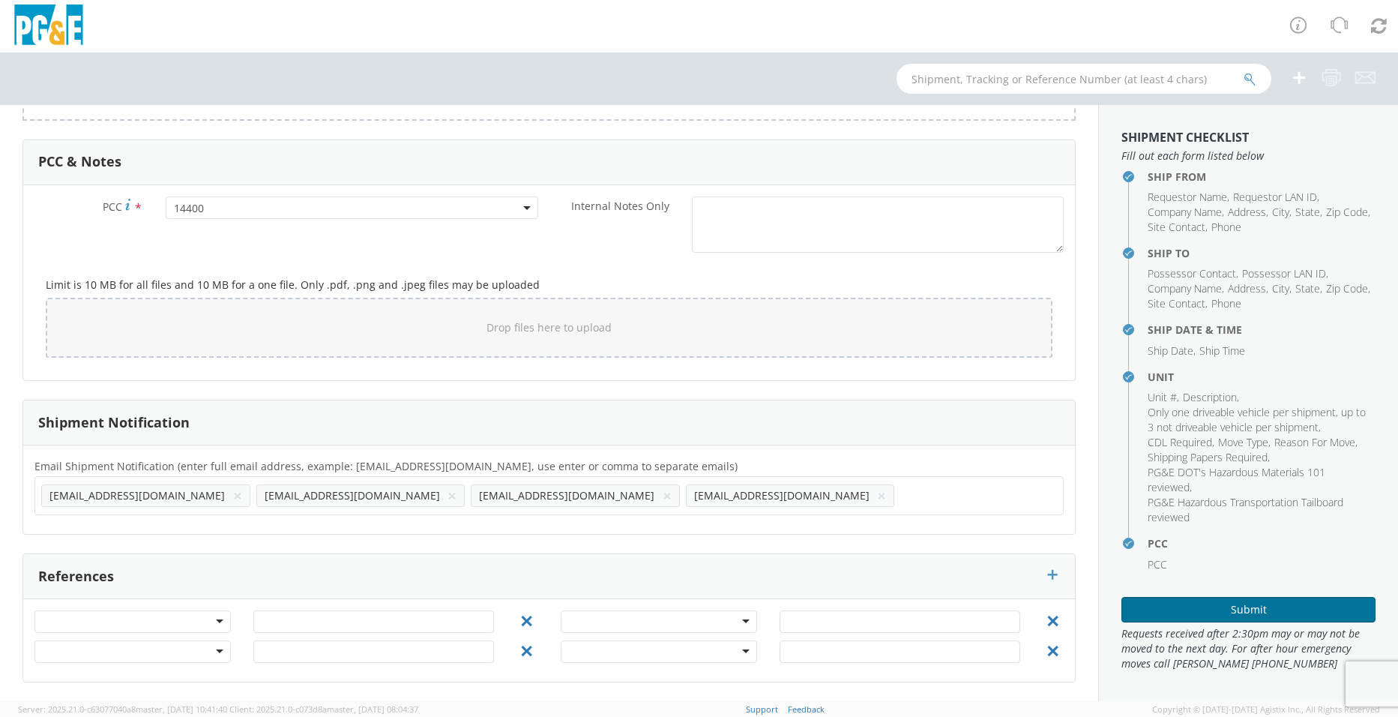
click at [1167, 612] on button "Submit" at bounding box center [1248, 609] width 254 height 25
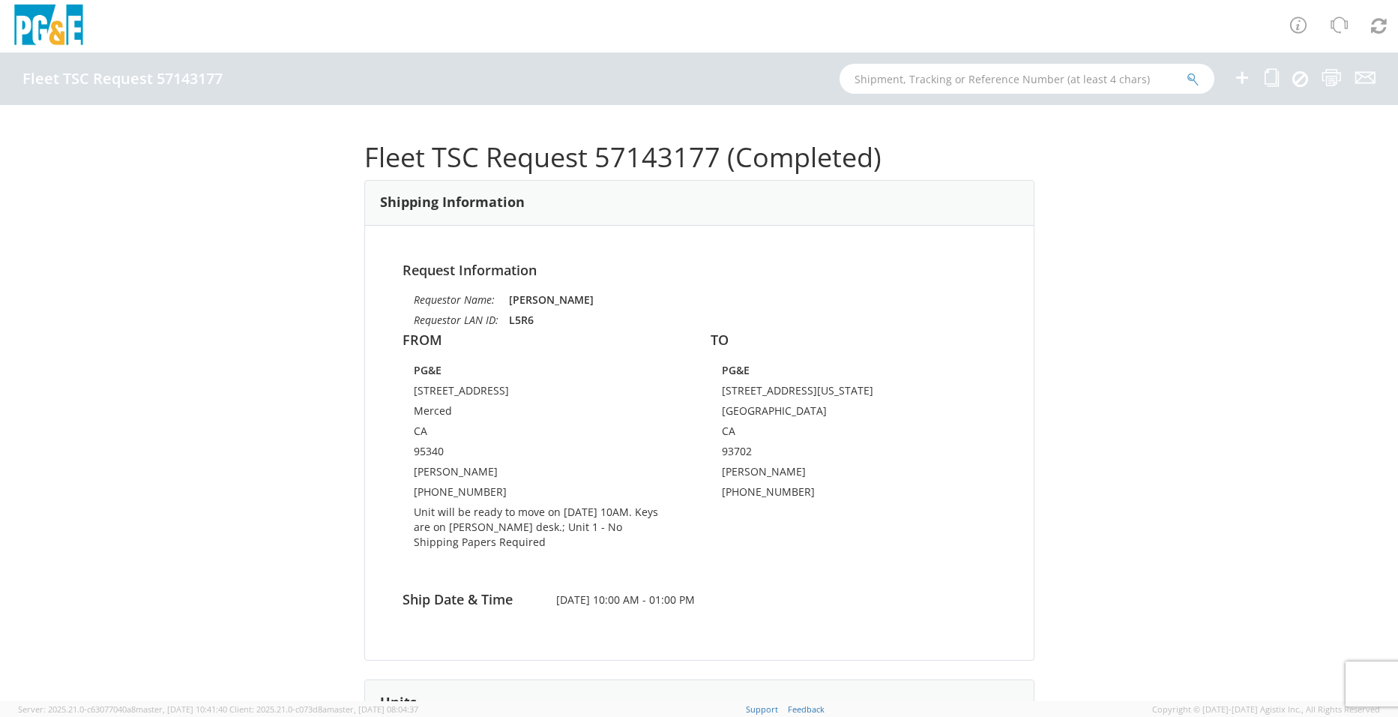
click at [874, 582] on div "Request Information Requestor Name: [PERSON_NAME] Requestor LAN ID: L5R6 FROM P…" at bounding box center [699, 443] width 669 height 434
click at [1047, 570] on div "Fleet TSC Request 57143177 (Completed) Shipping Information Request Information…" at bounding box center [699, 403] width 1398 height 596
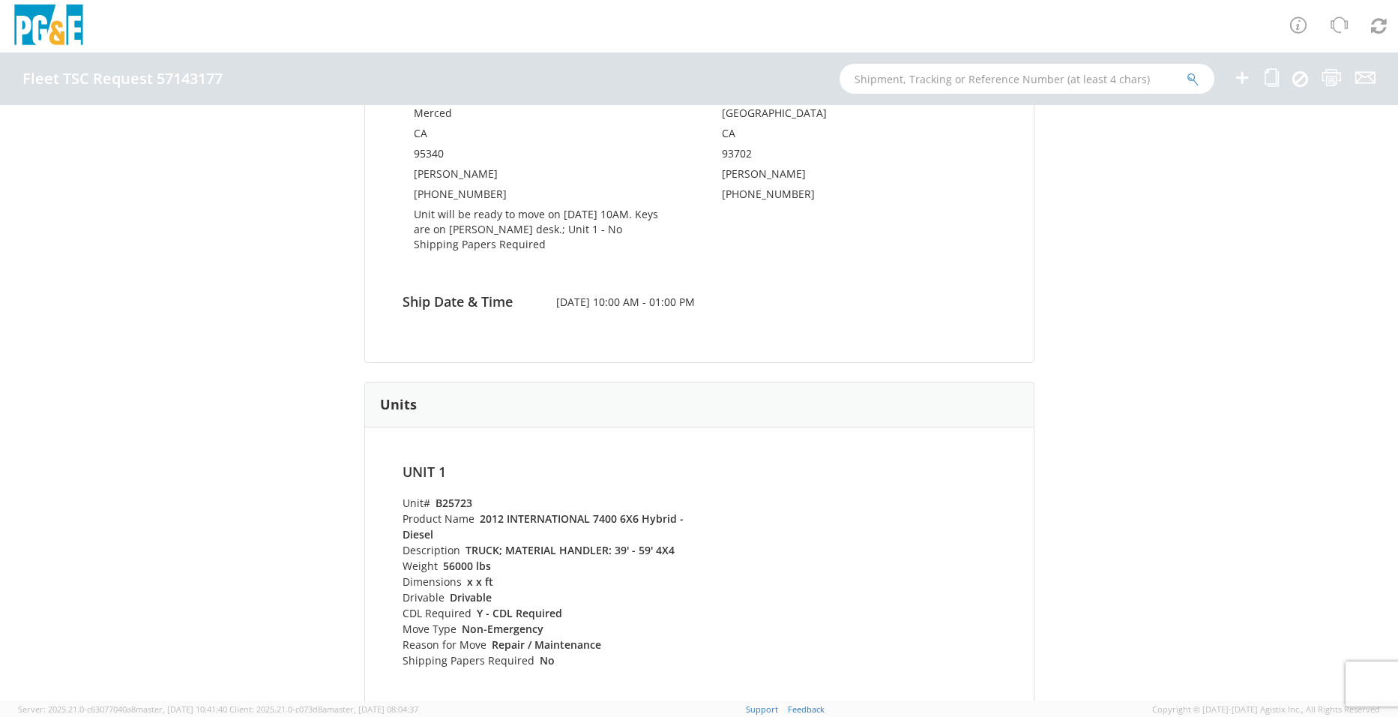
scroll to position [300, 0]
